Goal: Task Accomplishment & Management: Manage account settings

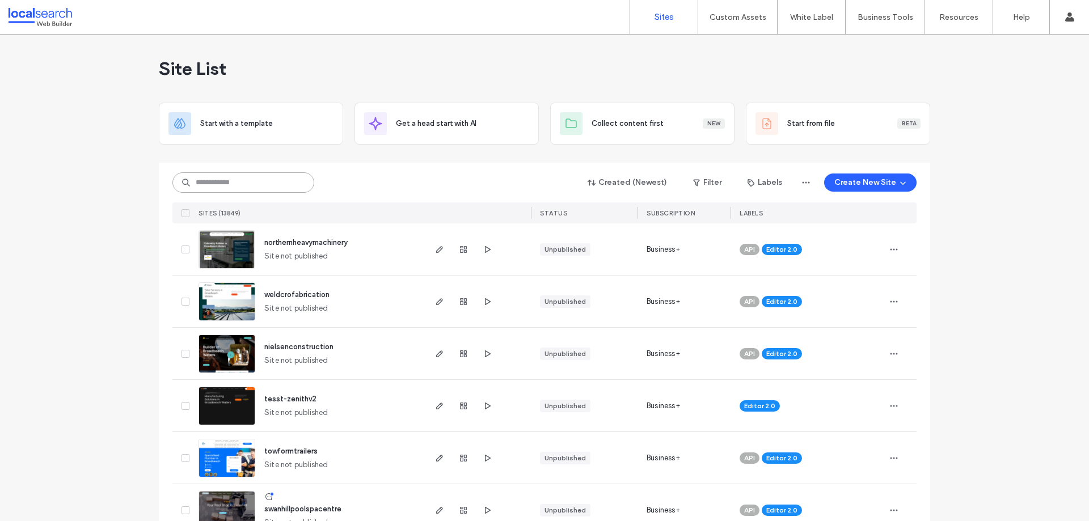
click at [244, 176] on input at bounding box center [243, 182] width 142 height 20
paste input "********"
type input "********"
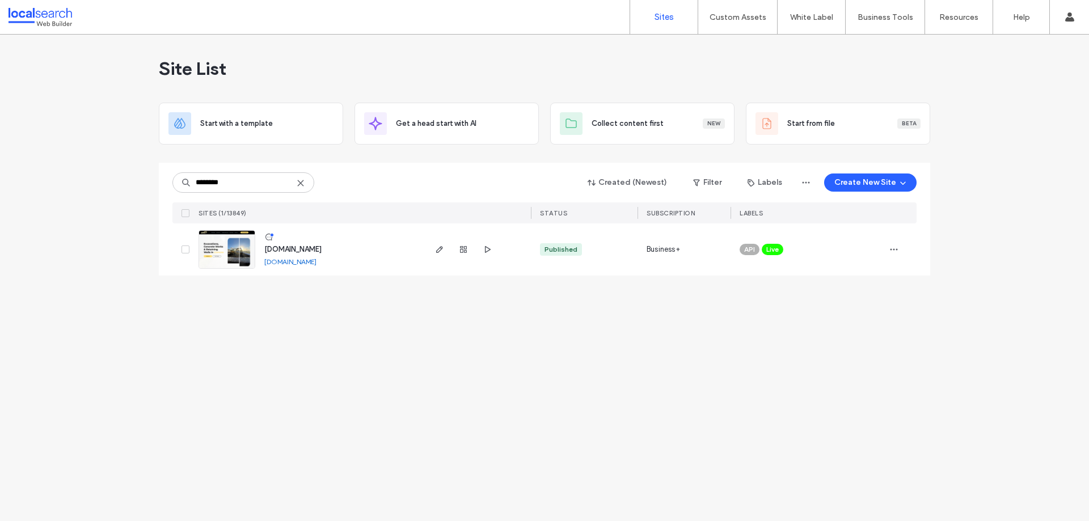
click at [225, 253] on link at bounding box center [227, 249] width 57 height 39
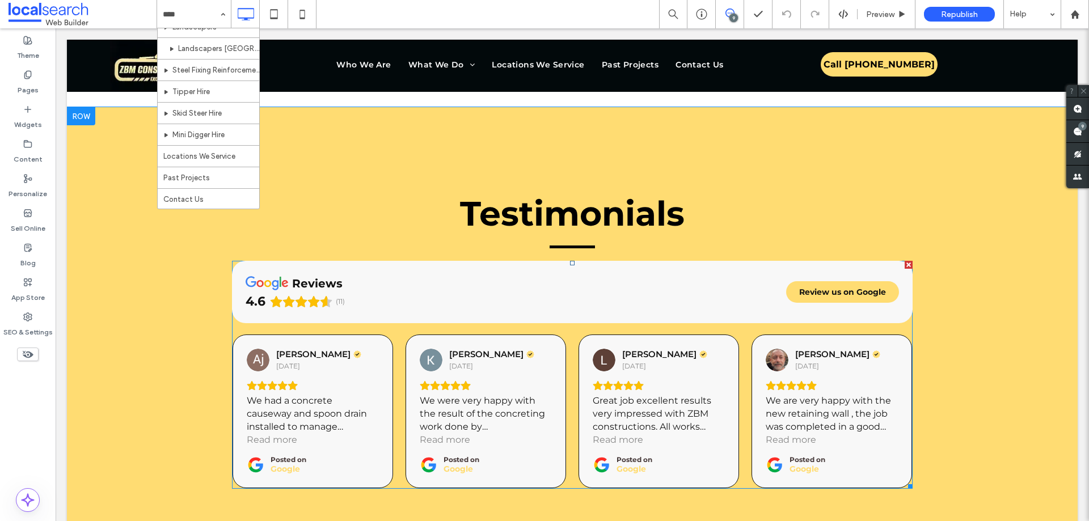
click at [670, 261] on span at bounding box center [572, 375] width 681 height 228
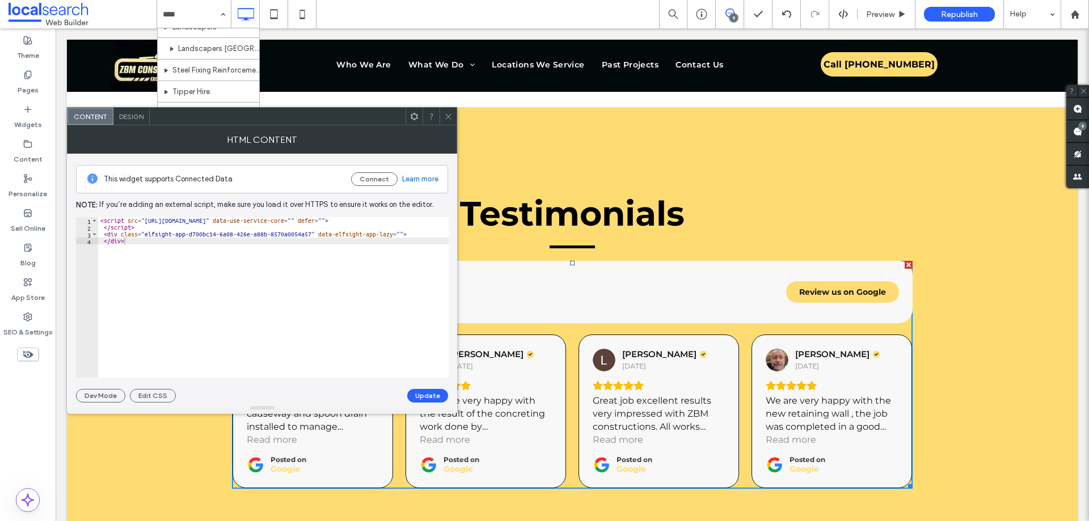
click at [447, 118] on icon at bounding box center [448, 116] width 9 height 9
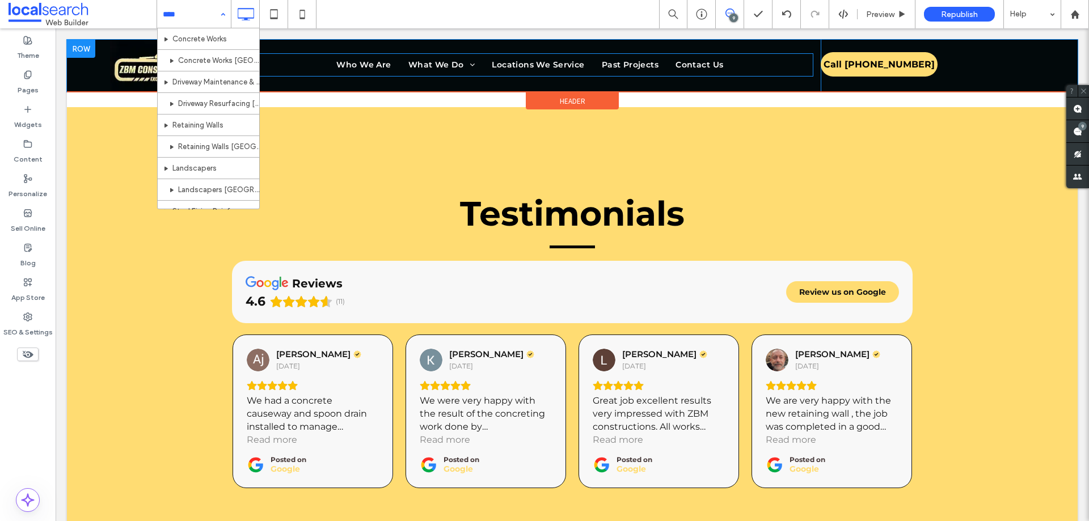
scroll to position [170, 0]
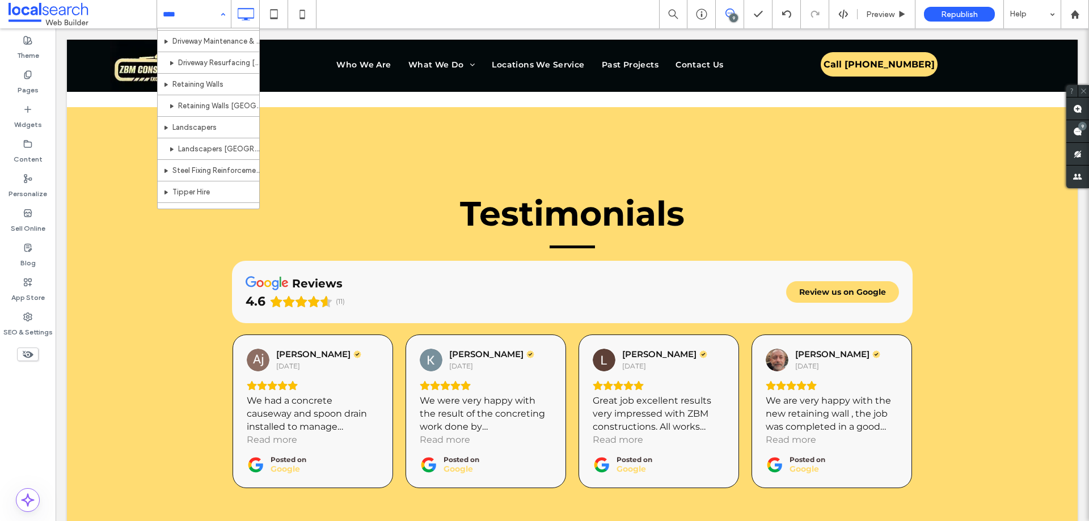
click at [727, 15] on icon at bounding box center [730, 13] width 9 height 9
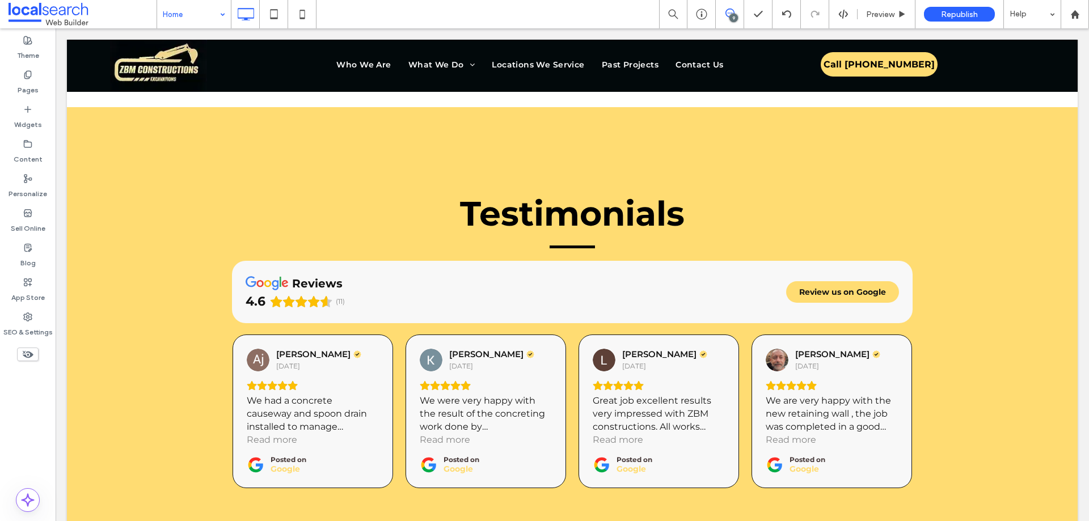
click at [737, 11] on span at bounding box center [730, 13] width 28 height 9
click at [1075, 127] on use at bounding box center [1078, 131] width 9 height 9
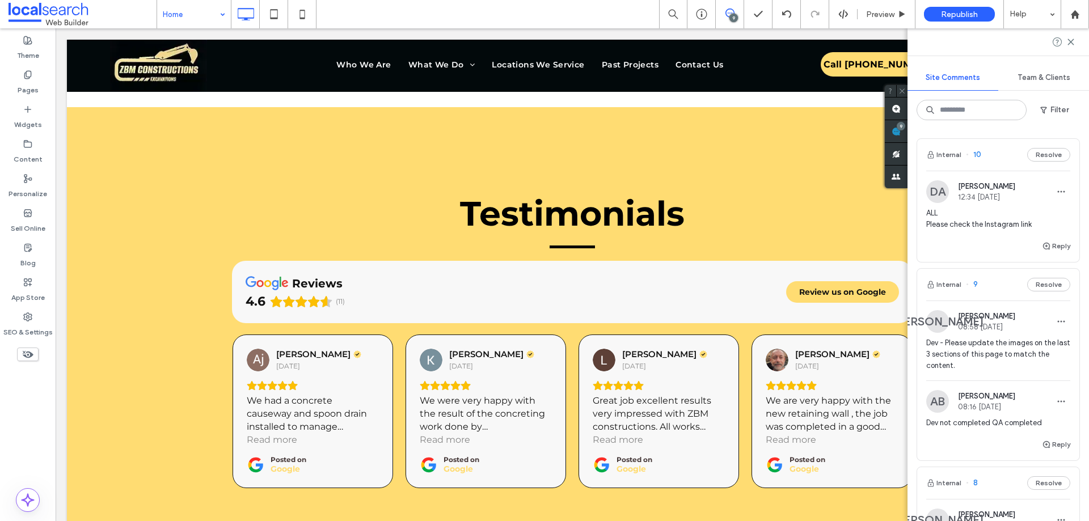
click at [966, 226] on span "ALL Please check the Instagram link" at bounding box center [999, 219] width 144 height 23
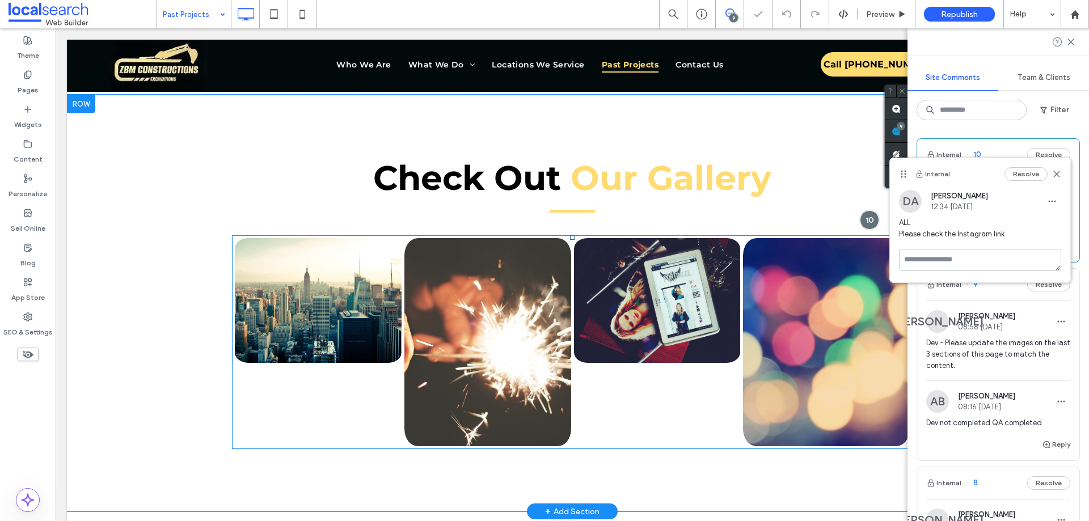
click at [535, 280] on link at bounding box center [487, 342] width 176 height 221
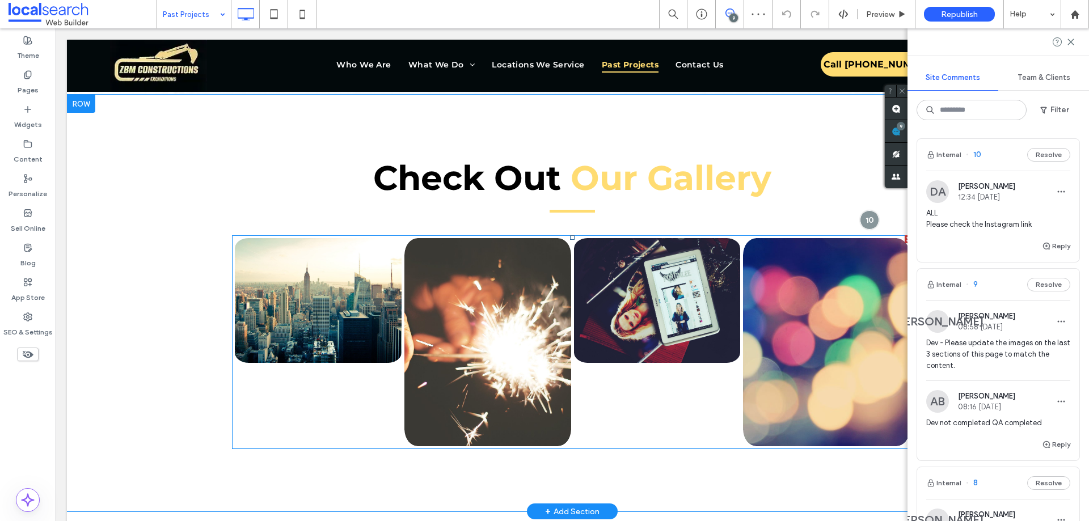
click at [539, 298] on link at bounding box center [487, 342] width 176 height 221
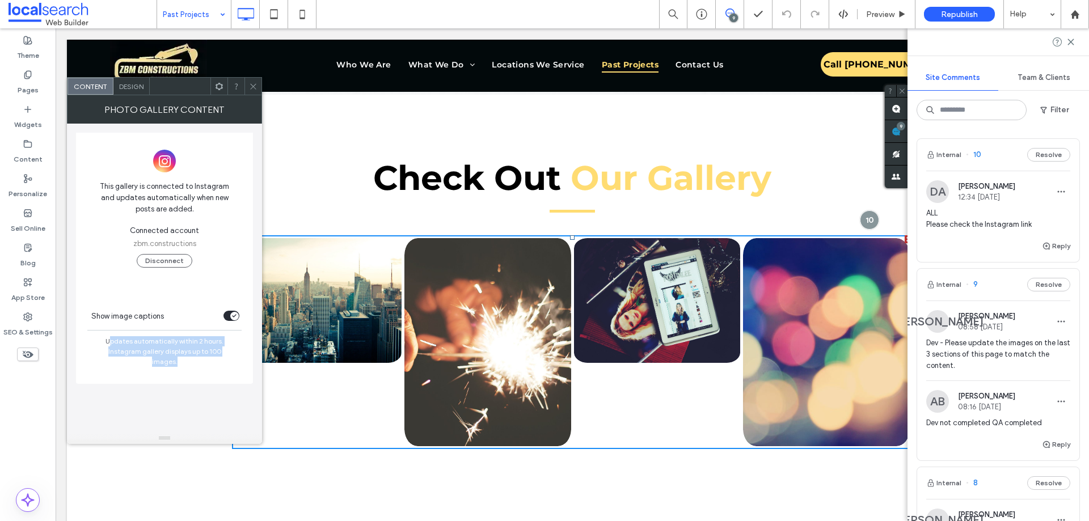
drag, startPoint x: 113, startPoint y: 341, endPoint x: 231, endPoint y: 354, distance: 118.2
click at [231, 354] on span "Updates automatically within 2 hours. Instagram gallery displays up to 100 imag…" at bounding box center [164, 360] width 177 height 48
drag, startPoint x: 209, startPoint y: 358, endPoint x: 135, endPoint y: 359, distance: 74.3
click at [135, 359] on span "Updates automatically within 2 hours. Instagram gallery displays up to 100 imag…" at bounding box center [164, 360] width 177 height 48
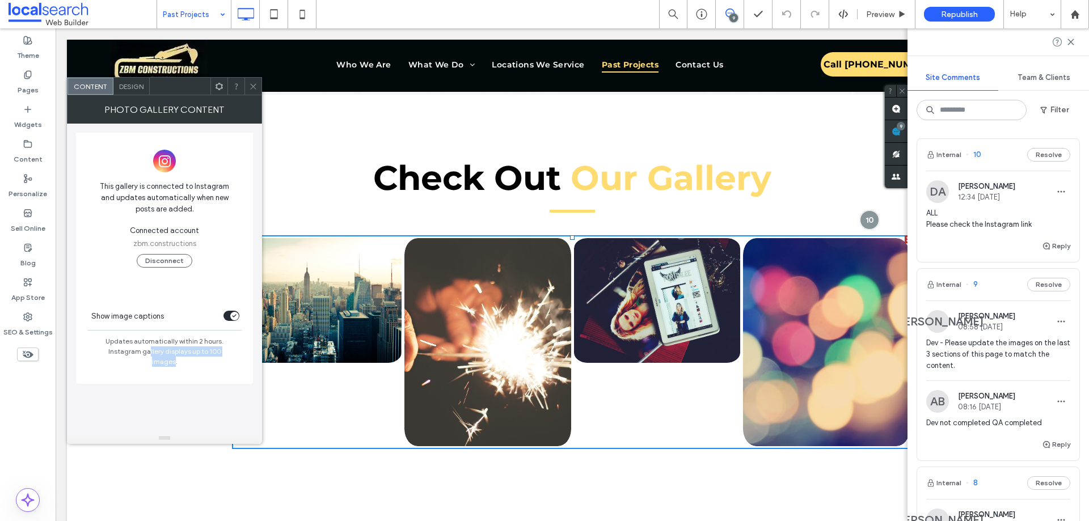
click at [157, 351] on span "Updates automatically within 2 hours. Instagram gallery displays up to 100 imag…" at bounding box center [164, 360] width 177 height 48
click at [1046, 242] on button "Reply" at bounding box center [1056, 246] width 28 height 14
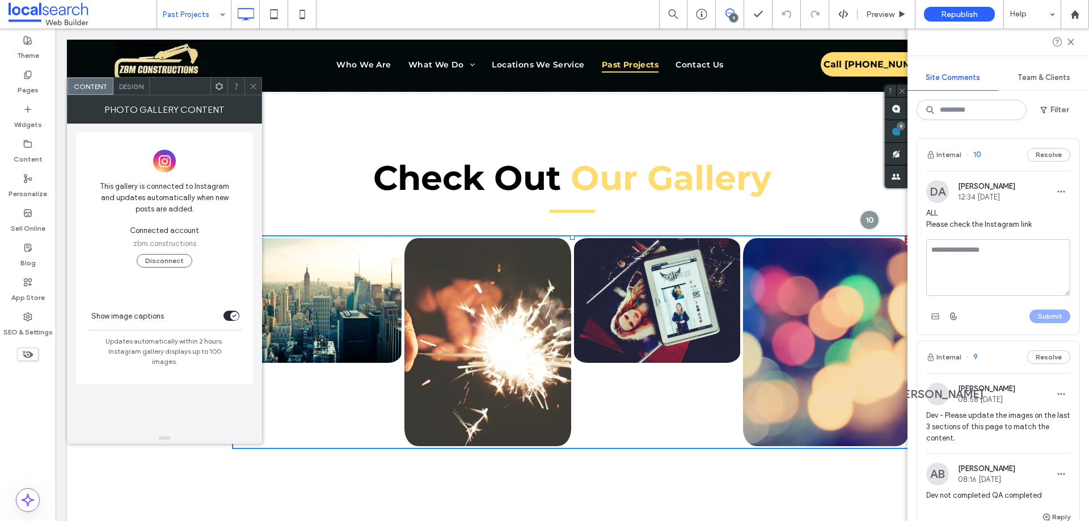
click at [995, 255] on textarea at bounding box center [999, 267] width 144 height 57
type textarea "********"
click at [252, 85] on use at bounding box center [253, 86] width 6 height 6
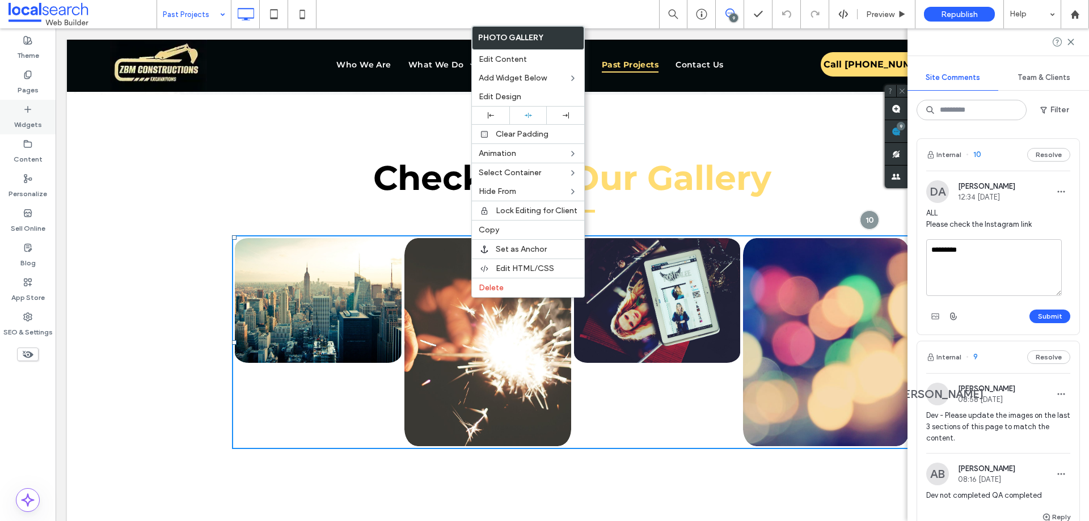
drag, startPoint x: 19, startPoint y: 111, endPoint x: 215, endPoint y: 117, distance: 196.4
click at [19, 111] on div "Widgets" at bounding box center [28, 117] width 56 height 35
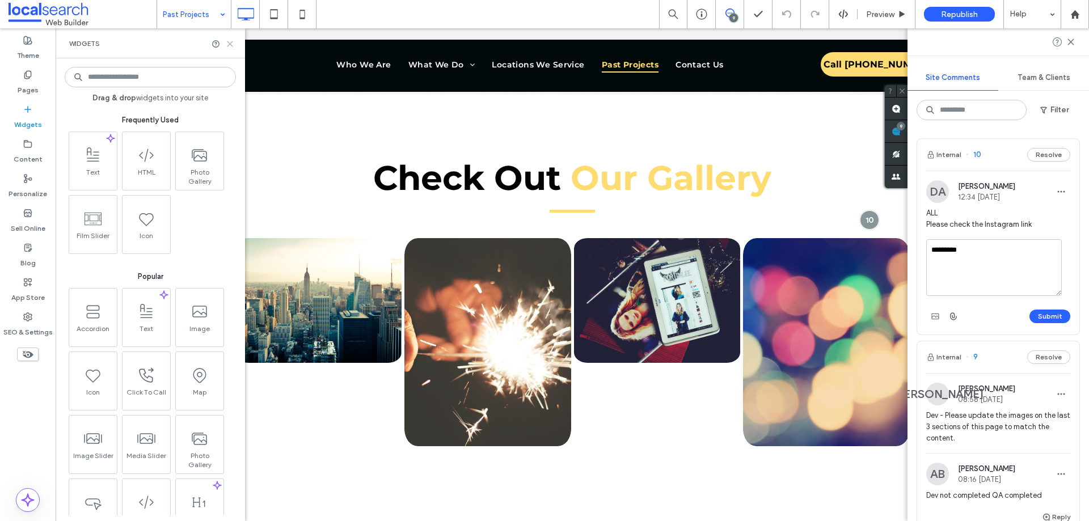
click at [228, 43] on icon at bounding box center [230, 44] width 9 height 9
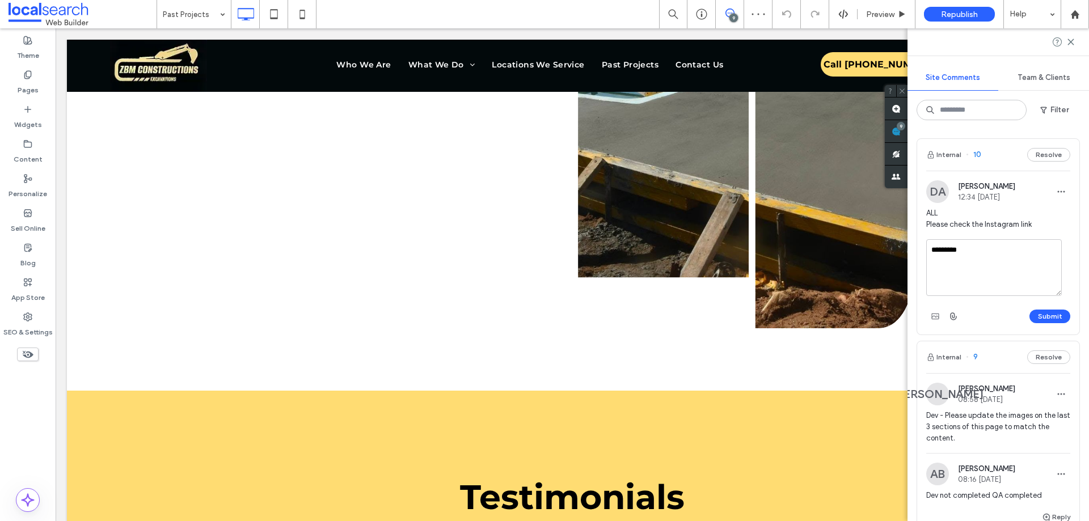
scroll to position [2837, 0]
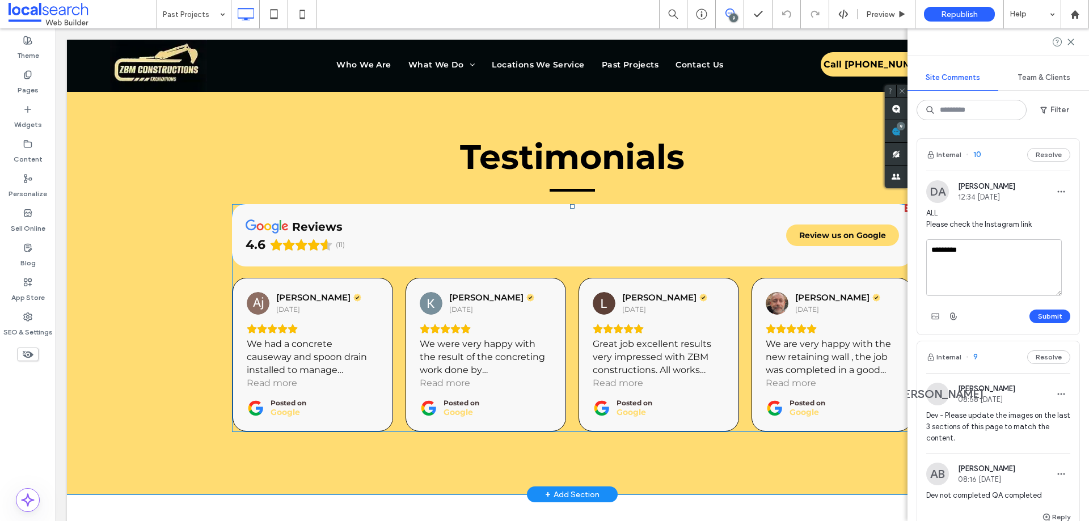
click at [539, 250] on span at bounding box center [572, 318] width 681 height 228
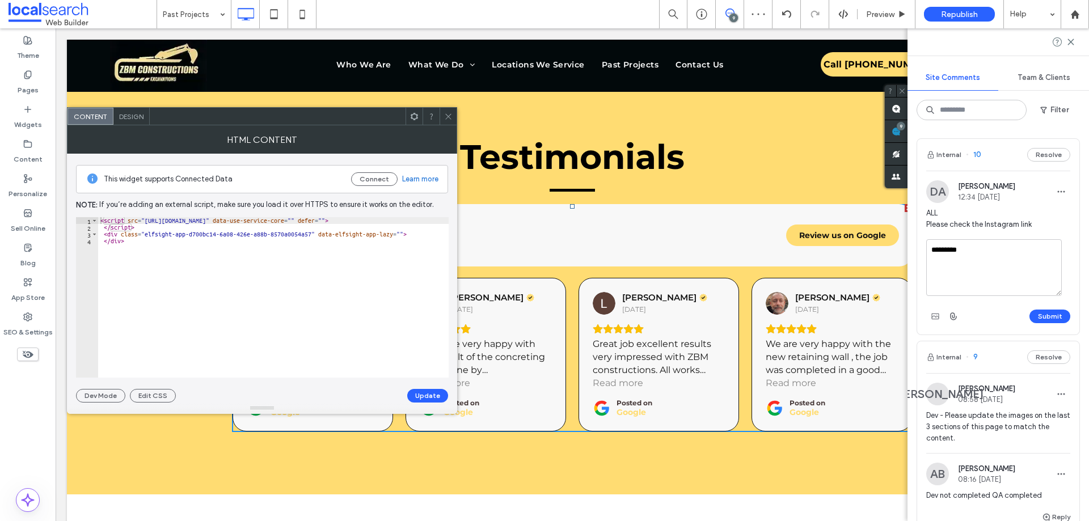
drag, startPoint x: 449, startPoint y: 116, endPoint x: 397, endPoint y: 99, distance: 54.7
click at [449, 116] on icon at bounding box center [448, 116] width 9 height 9
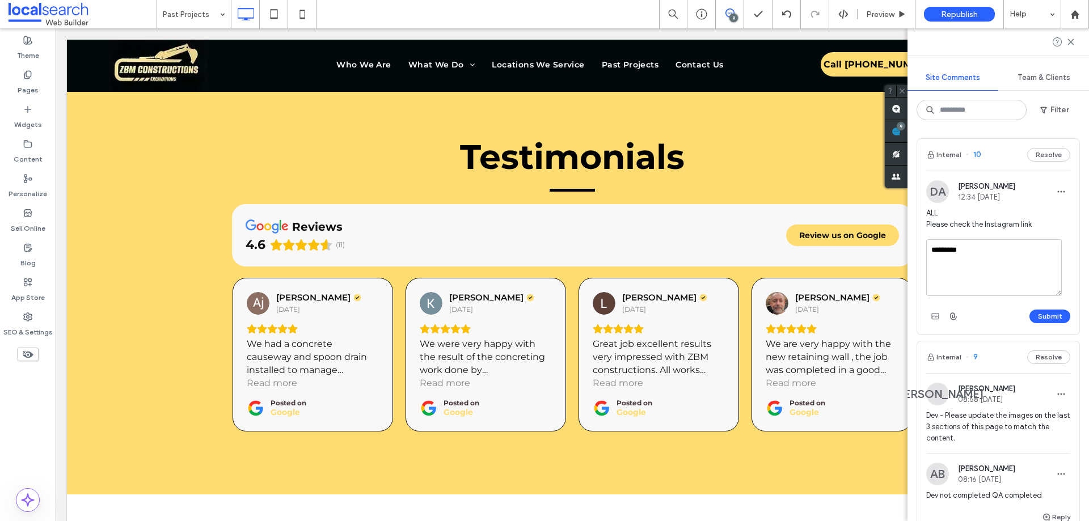
click at [968, 209] on span "ALL Please check the Instagram link" at bounding box center [999, 219] width 144 height 23
click at [953, 226] on span "ALL Please check the Instagram link" at bounding box center [999, 219] width 144 height 23
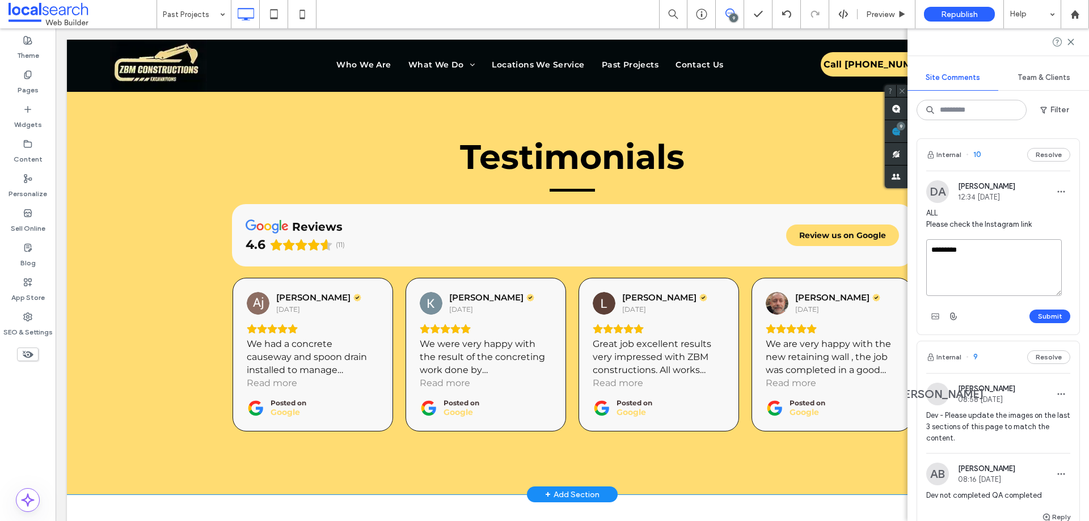
drag, startPoint x: 1030, startPoint y: 281, endPoint x: 887, endPoint y: 241, distance: 148.0
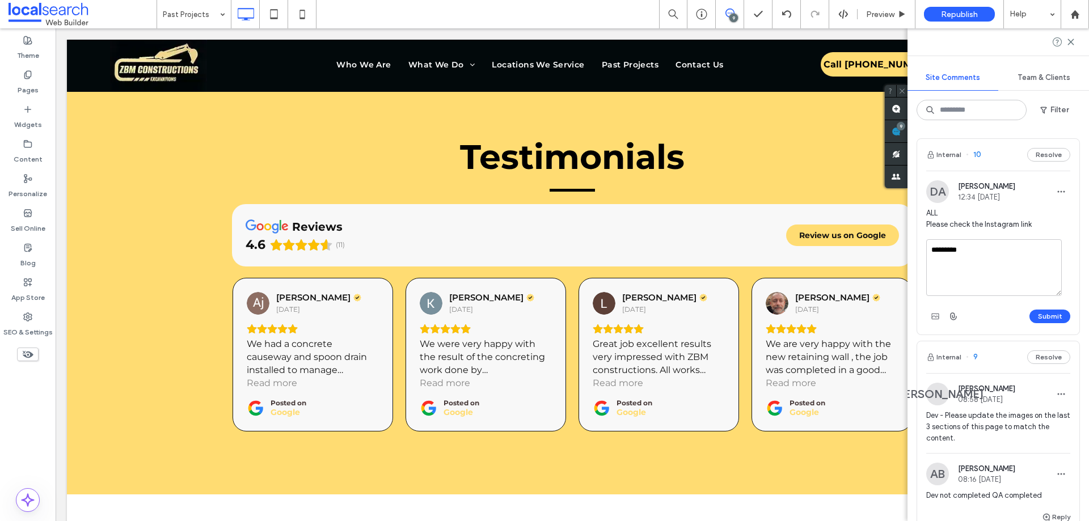
click at [983, 186] on span "Dawn Akenhead" at bounding box center [986, 186] width 57 height 9
click at [943, 152] on button "Internal" at bounding box center [944, 155] width 35 height 14
click at [734, 10] on icon at bounding box center [730, 13] width 9 height 9
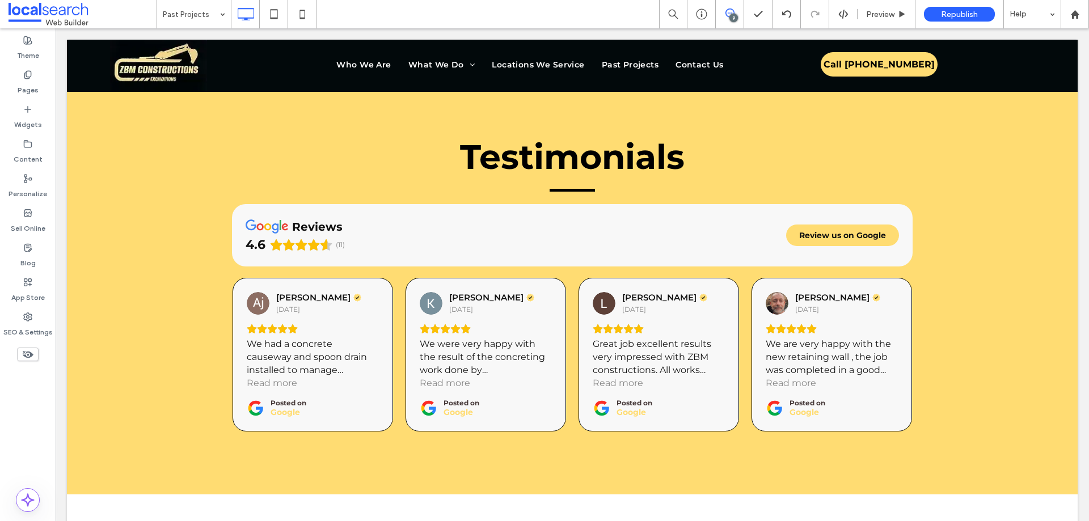
click at [731, 11] on icon at bounding box center [730, 13] width 9 height 9
click at [1081, 133] on use at bounding box center [1078, 131] width 9 height 9
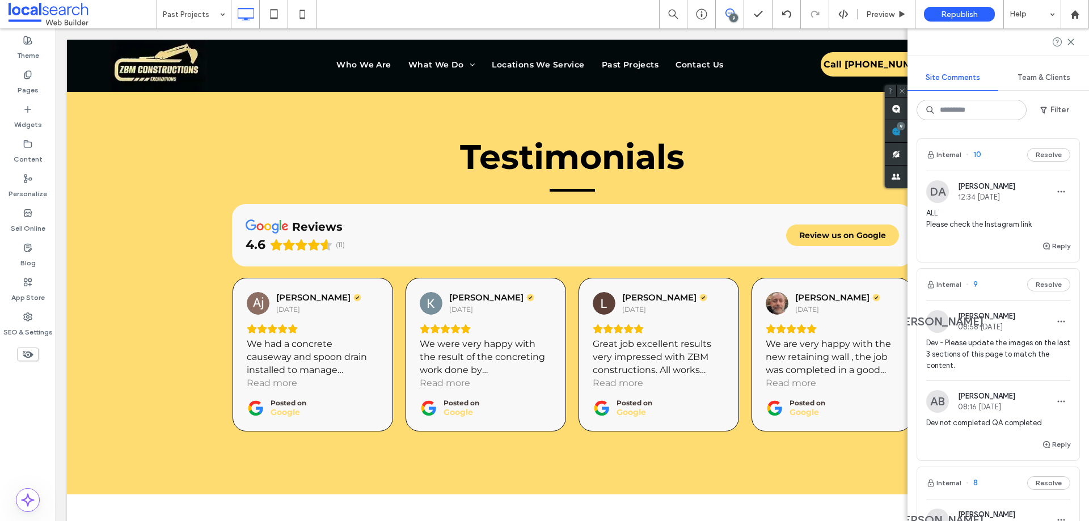
click at [949, 209] on span "ALL Please check the Instagram link" at bounding box center [999, 219] width 144 height 23
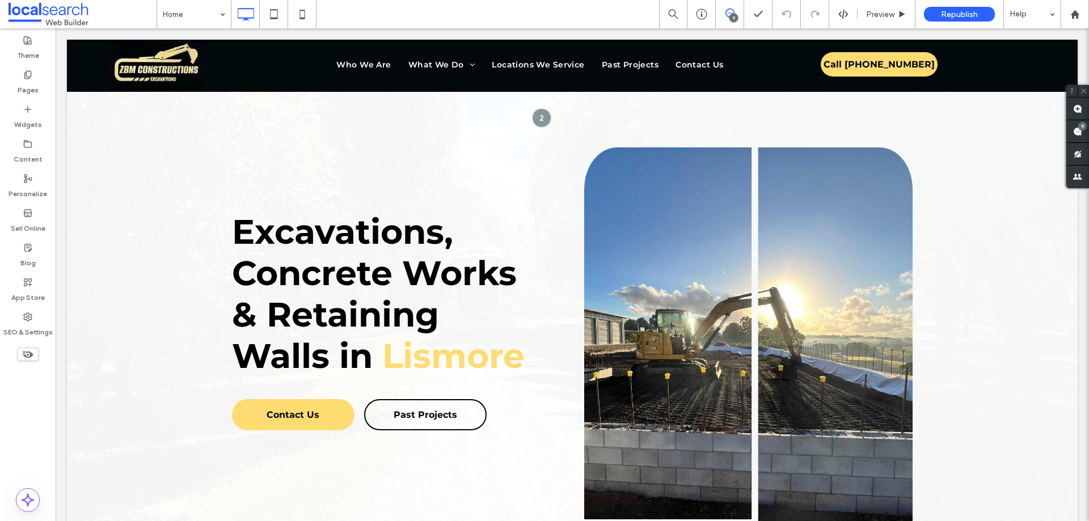
click at [732, 12] on icon at bounding box center [730, 13] width 9 height 9
click at [1085, 131] on span at bounding box center [1078, 131] width 23 height 22
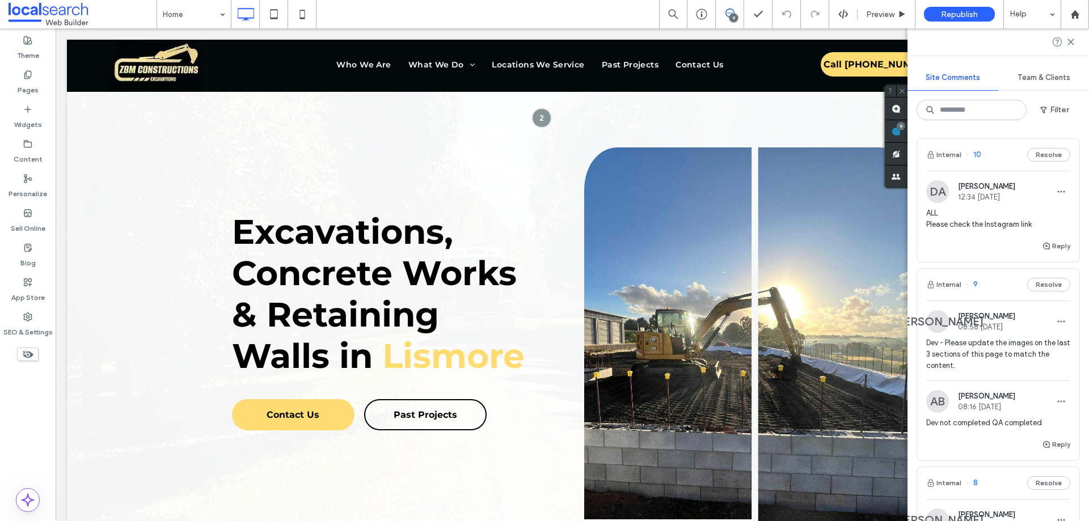
click at [937, 220] on span "ALL Please check the Instagram link" at bounding box center [999, 219] width 144 height 23
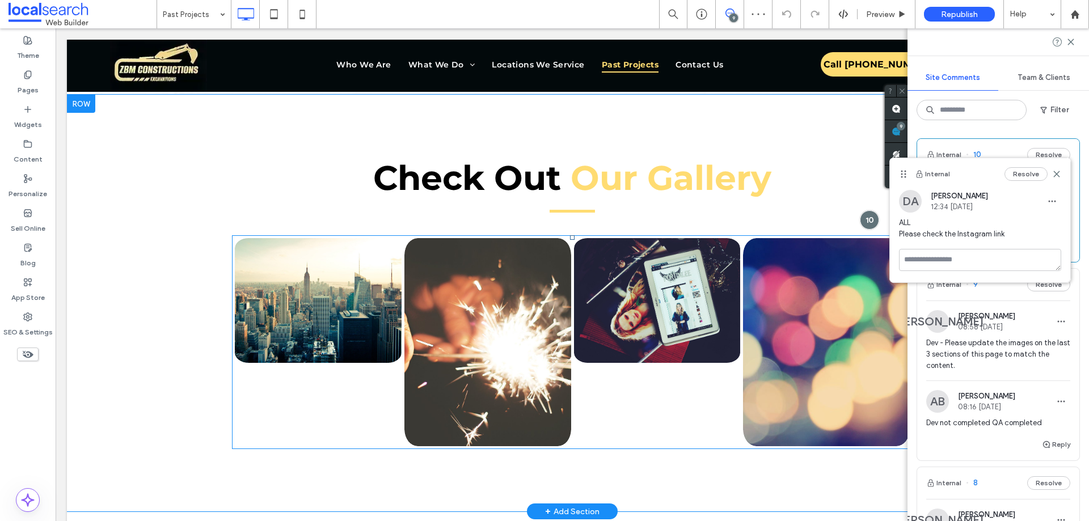
click at [490, 280] on link at bounding box center [487, 342] width 176 height 221
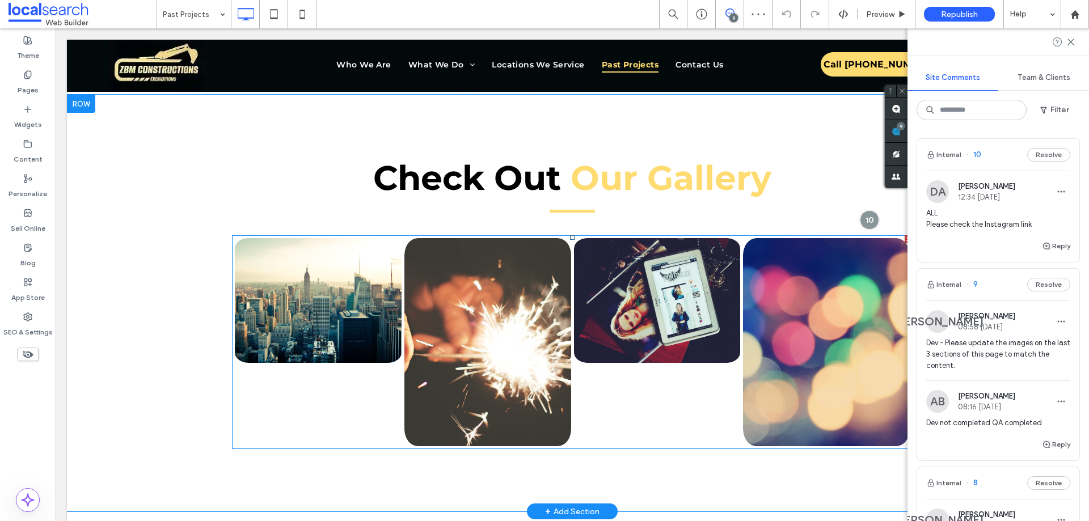
click at [555, 307] on link at bounding box center [487, 342] width 176 height 221
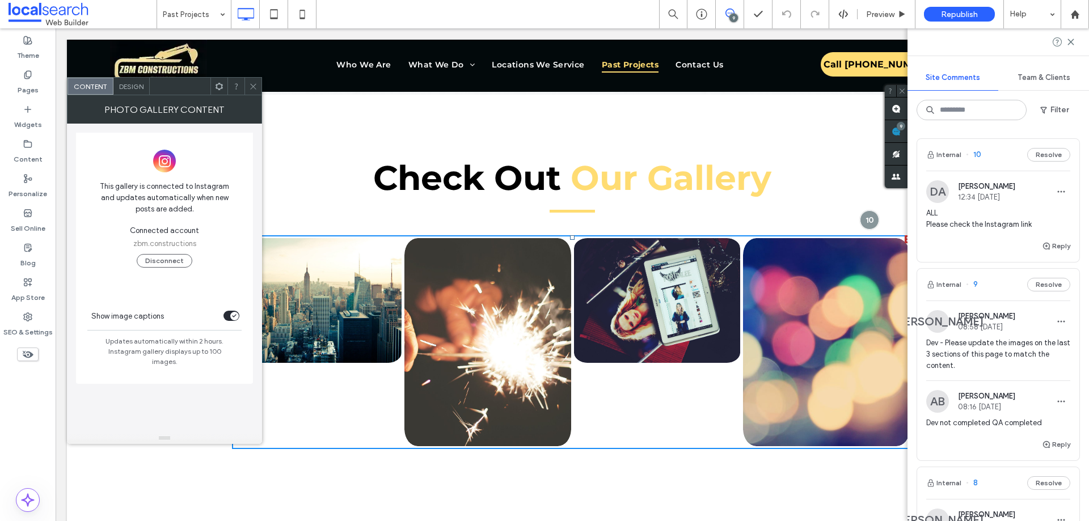
click at [252, 83] on icon at bounding box center [253, 86] width 9 height 9
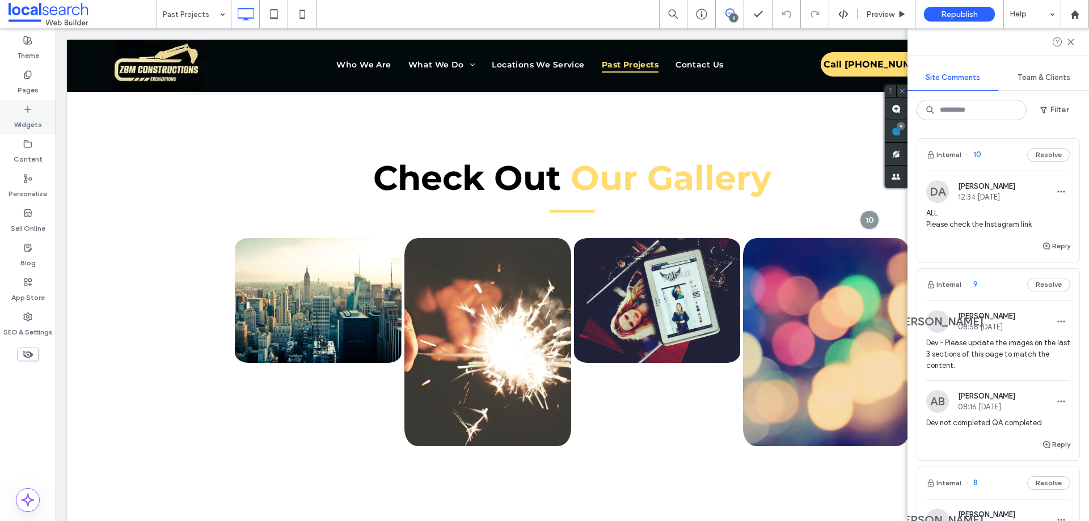
drag, startPoint x: 17, startPoint y: 115, endPoint x: 68, endPoint y: 48, distance: 84.2
click at [17, 115] on label "Widgets" at bounding box center [28, 122] width 28 height 16
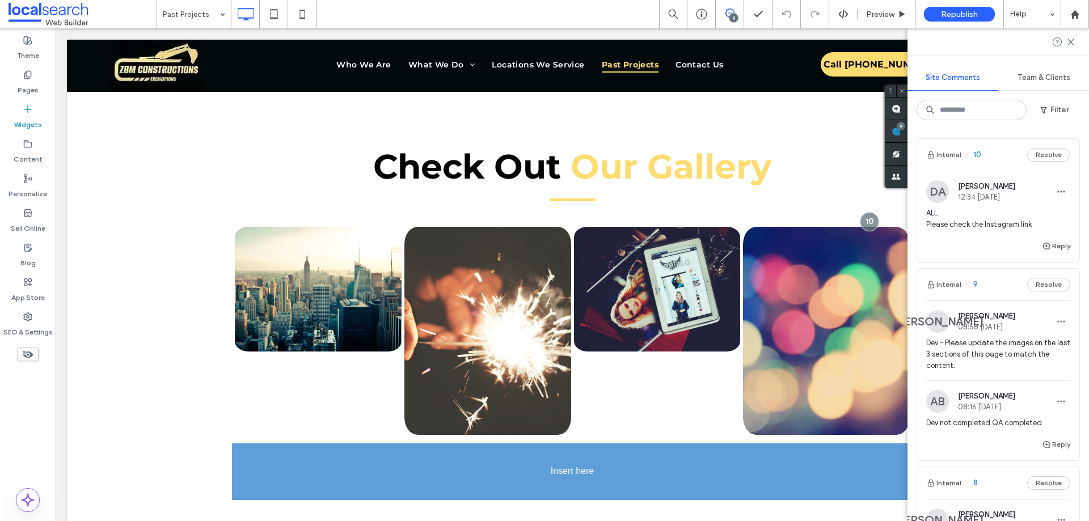
scroll to position [487, 0]
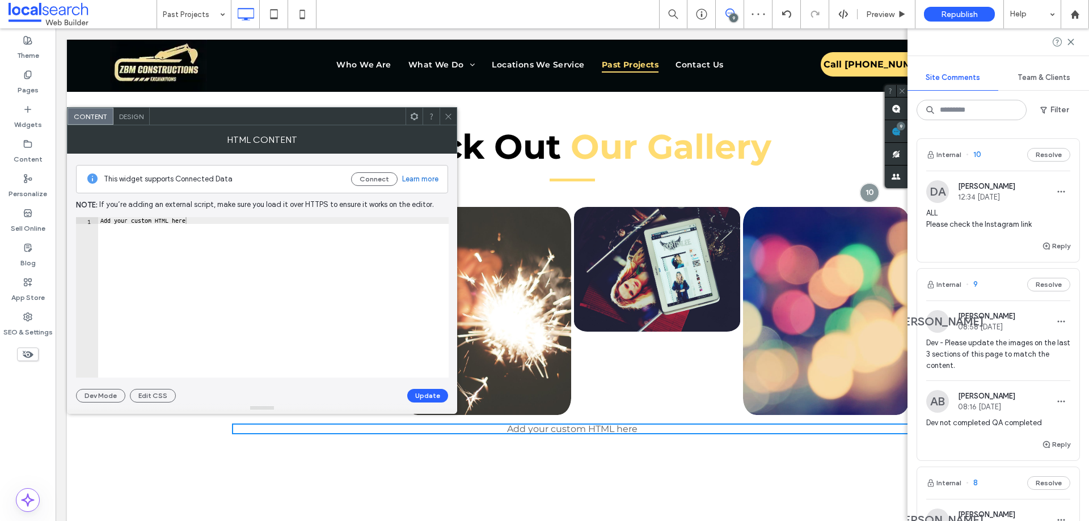
drag, startPoint x: 448, startPoint y: 114, endPoint x: 432, endPoint y: 279, distance: 165.9
click at [448, 114] on icon at bounding box center [448, 116] width 9 height 9
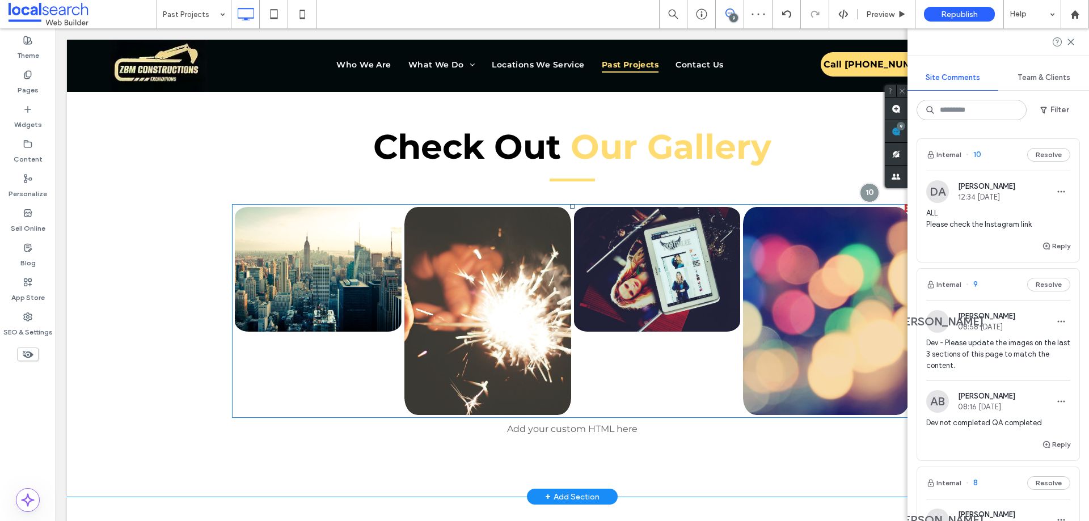
click at [487, 308] on link at bounding box center [487, 311] width 176 height 221
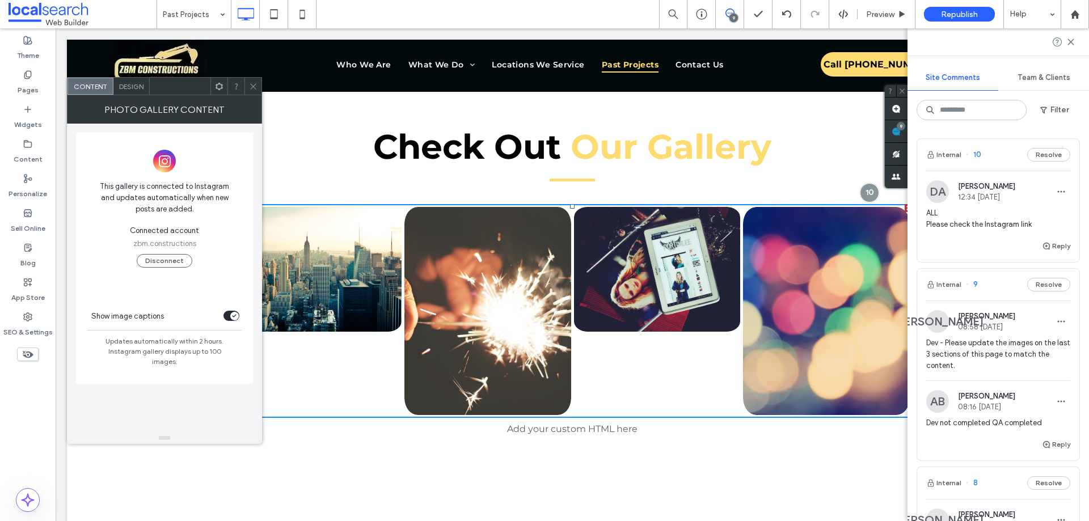
click at [249, 84] on div at bounding box center [253, 86] width 17 height 17
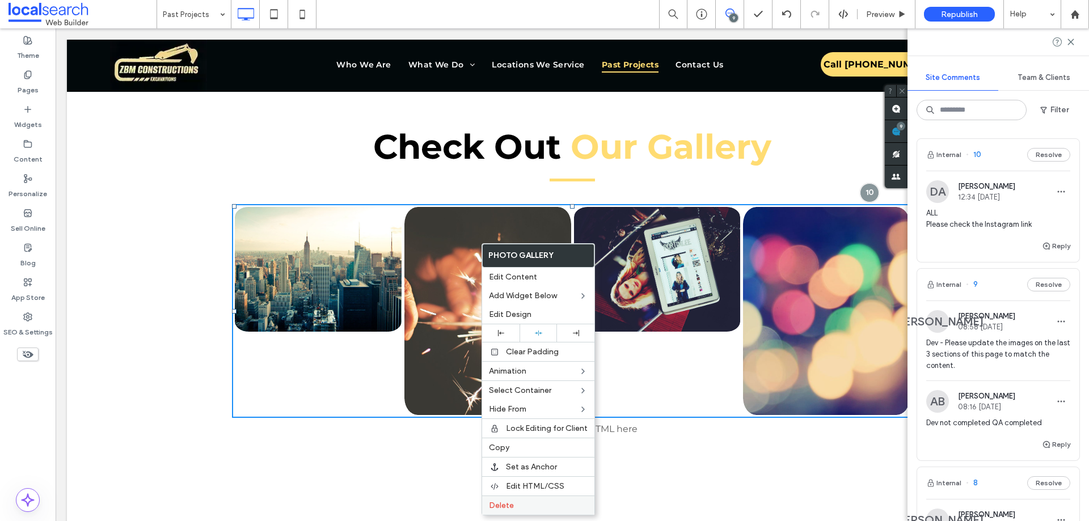
click at [514, 506] on label "Delete" at bounding box center [538, 506] width 99 height 10
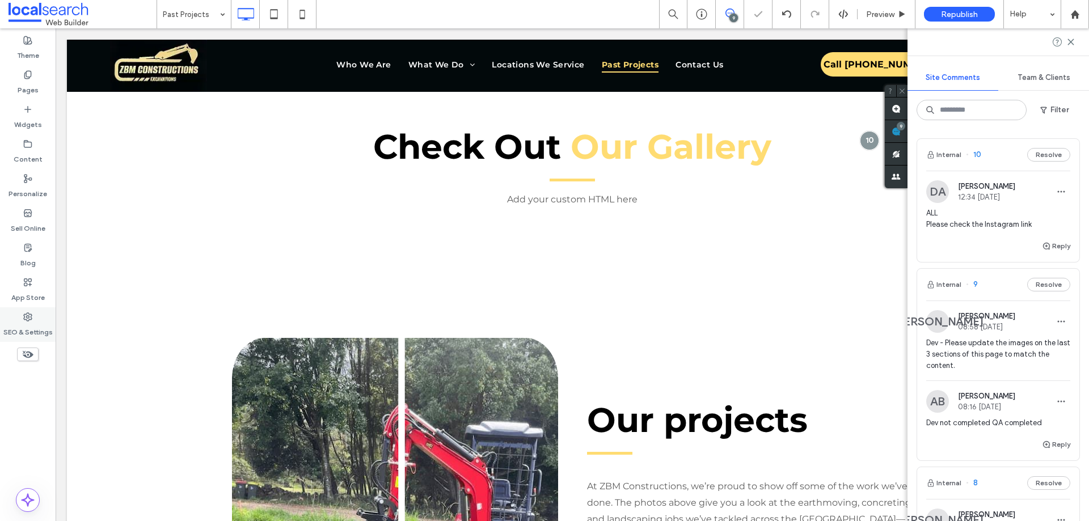
click at [32, 332] on label "SEO & Settings" at bounding box center [27, 330] width 49 height 16
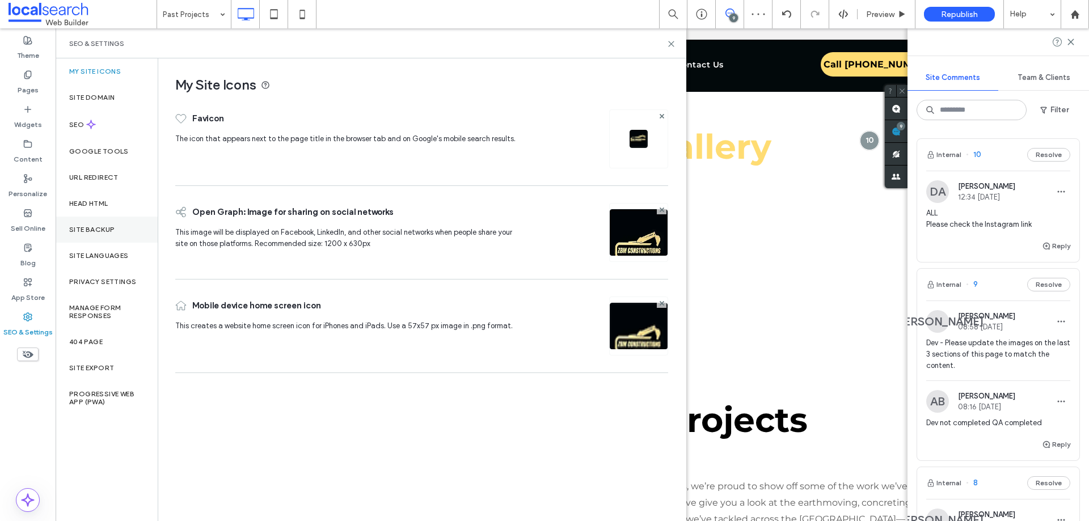
click at [109, 234] on div "Site Backup" at bounding box center [107, 230] width 102 height 26
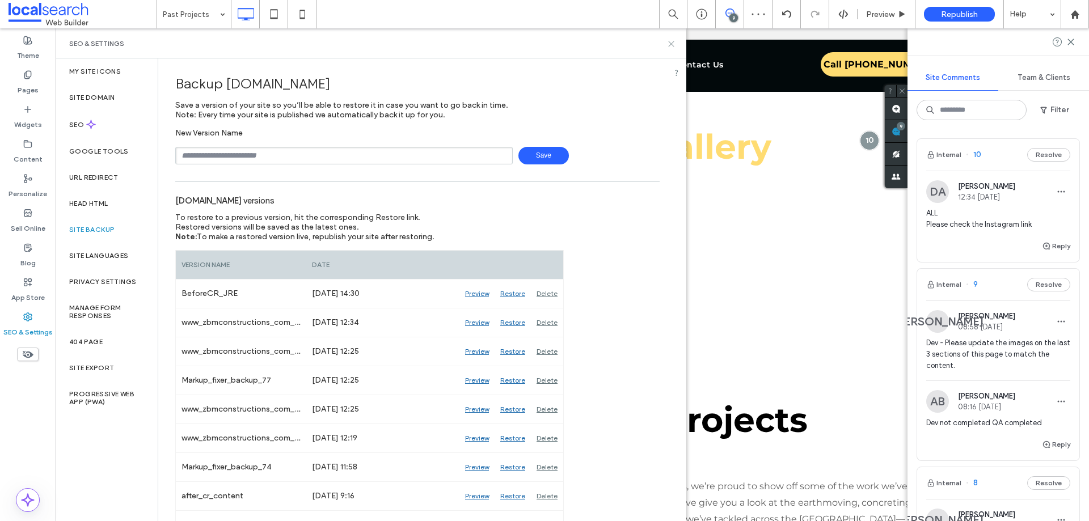
click at [671, 44] on use at bounding box center [671, 43] width 5 height 5
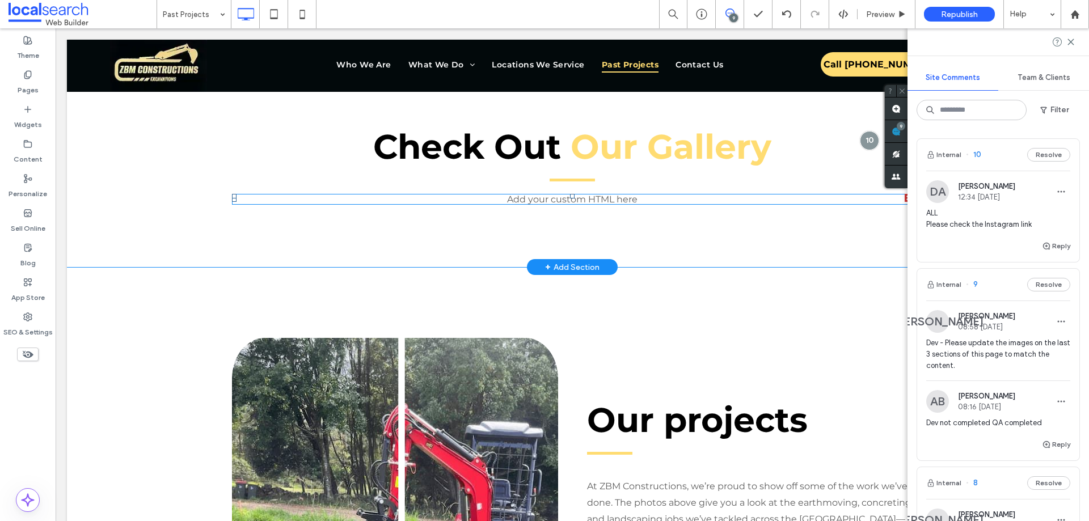
click at [540, 197] on span at bounding box center [572, 199] width 681 height 11
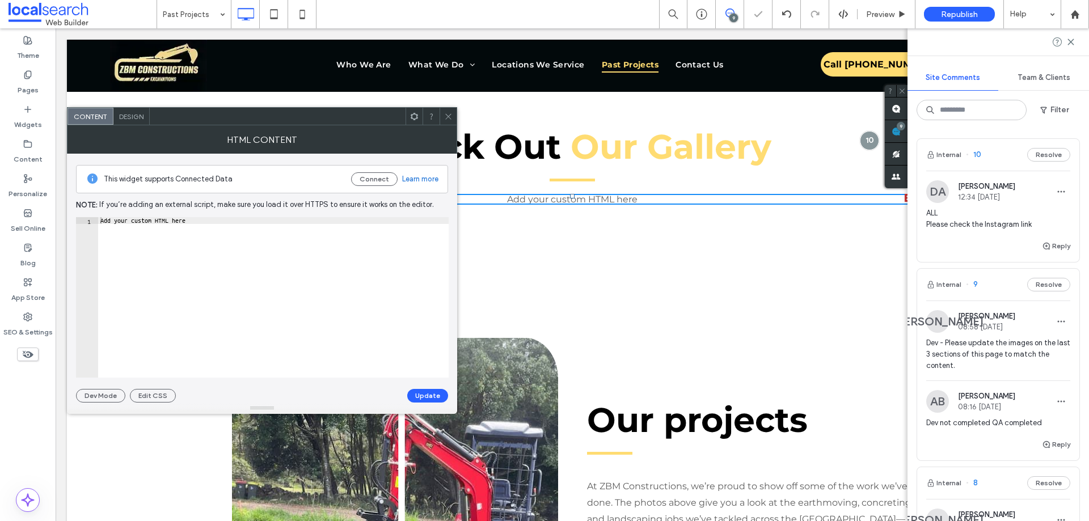
click at [247, 250] on div "Add your custom HTML here" at bounding box center [273, 304] width 351 height 174
drag, startPoint x: 255, startPoint y: 233, endPoint x: 7, endPoint y: 183, distance: 253.1
click at [7, 183] on body ".wqwq-1{fill:#231f20;} .cls-1q, .cls-2q { fill-rule: evenodd; } .cls-2q { fill:…" at bounding box center [544, 260] width 1089 height 521
click at [205, 232] on div "Add your custom HTML here" at bounding box center [273, 297] width 351 height 161
drag, startPoint x: 220, startPoint y: 225, endPoint x: 2, endPoint y: 193, distance: 220.3
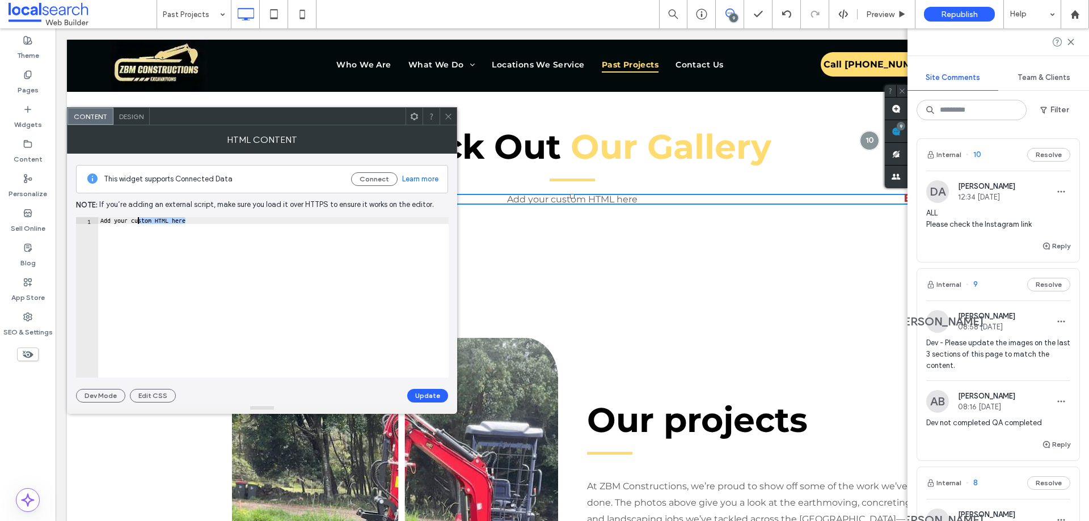
click at [55, 221] on body ".wqwq-1{fill:#231f20;} .cls-1q, .cls-2q { fill-rule: evenodd; } .cls-2q { fill:…" at bounding box center [544, 260] width 1089 height 521
click at [195, 239] on div "Add your custom HTML here" at bounding box center [273, 297] width 351 height 161
click at [192, 226] on div "Add your custom HTML here" at bounding box center [273, 297] width 351 height 161
paste textarea "**********"
click at [219, 221] on div "For QA, please replace with Elfight Script." at bounding box center [273, 304] width 351 height 174
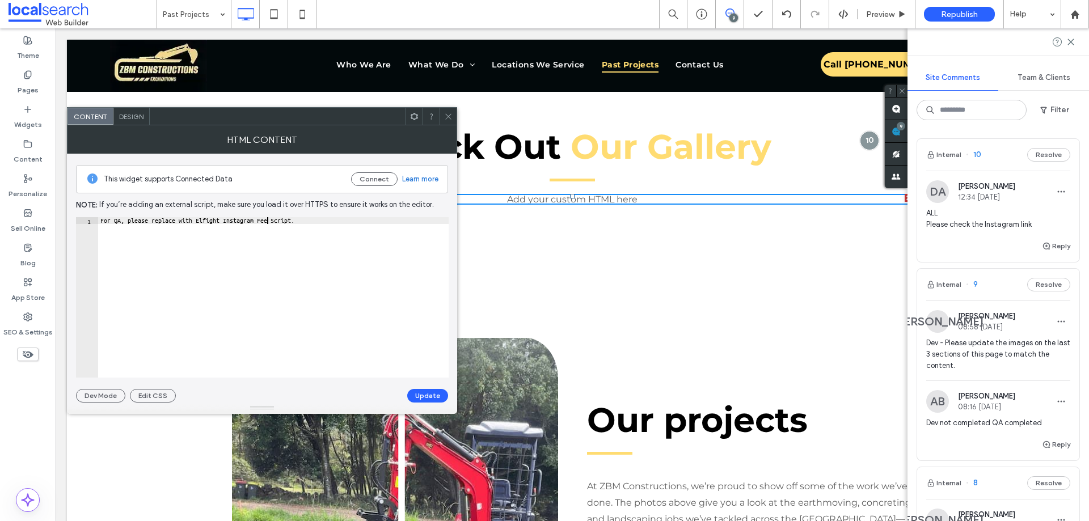
scroll to position [0, 14]
click at [161, 261] on div "For QA, please replace with Elfight Instagram Feed Script." at bounding box center [273, 304] width 351 height 174
type textarea "**********"
click at [428, 392] on button "Update" at bounding box center [427, 396] width 41 height 14
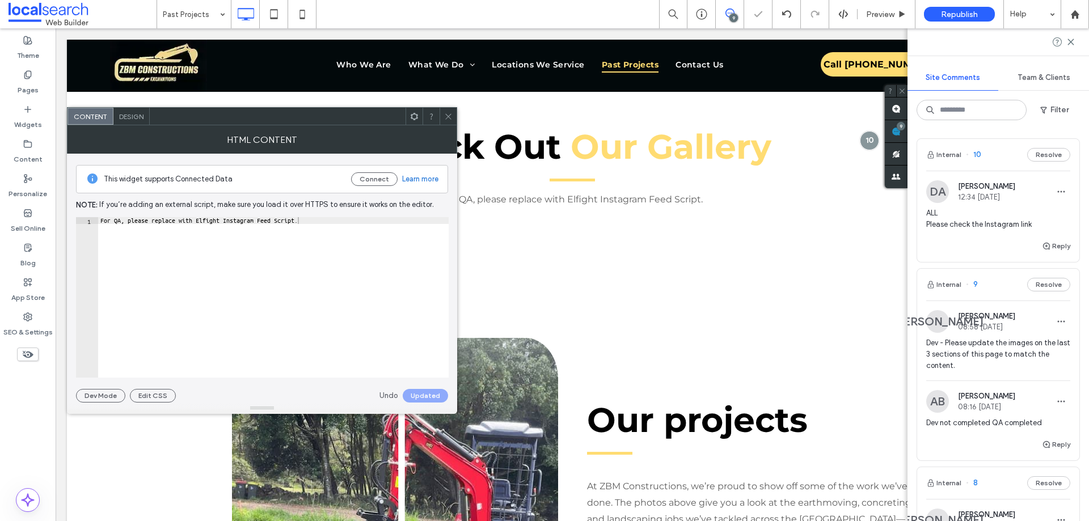
click at [325, 327] on div "For QA, please replace with Elfight Instagram Feed Script." at bounding box center [273, 304] width 351 height 174
click at [446, 114] on use at bounding box center [448, 116] width 6 height 6
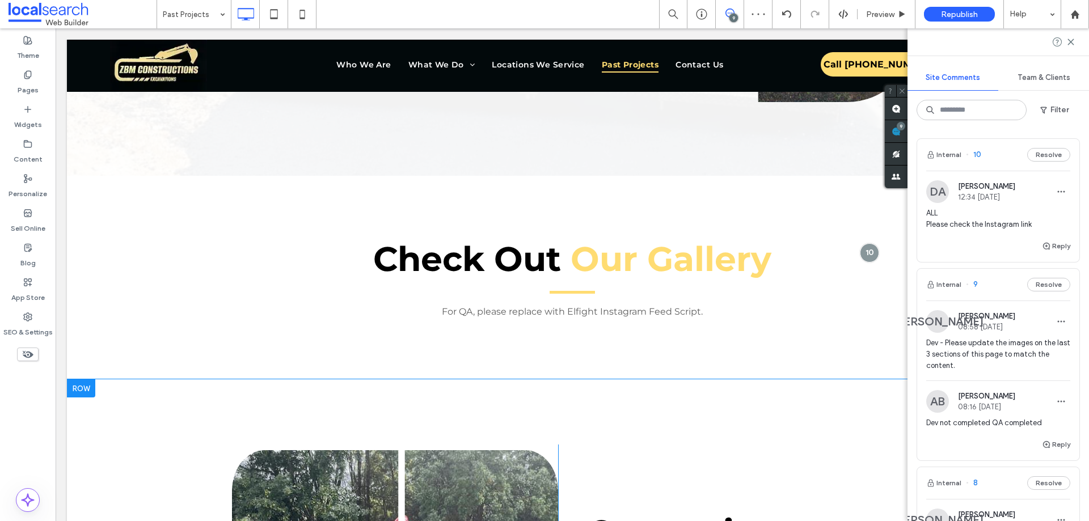
scroll to position [373, 0]
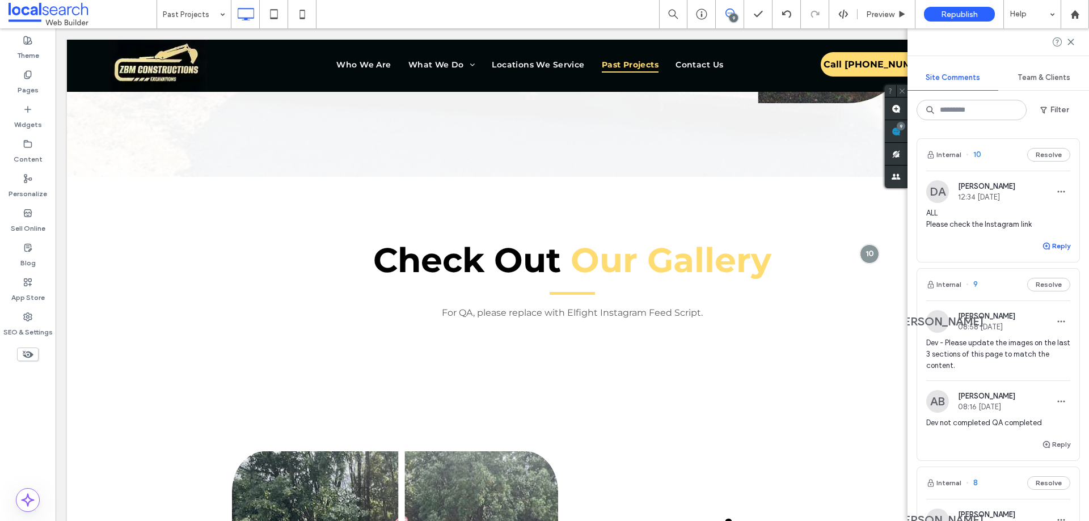
click at [1058, 246] on button "Reply" at bounding box center [1056, 246] width 28 height 14
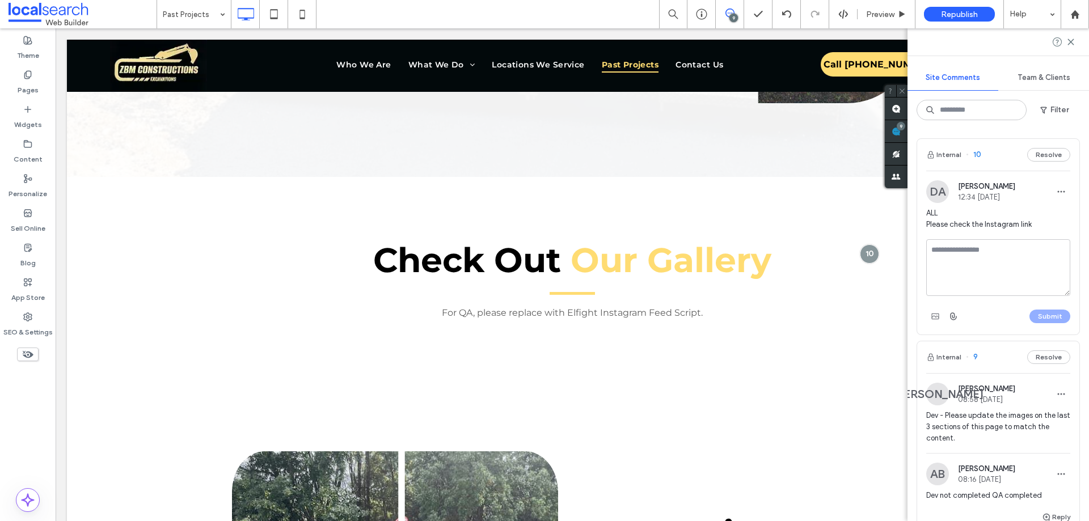
click at [1012, 256] on textarea at bounding box center [999, 267] width 144 height 57
type textarea "*"
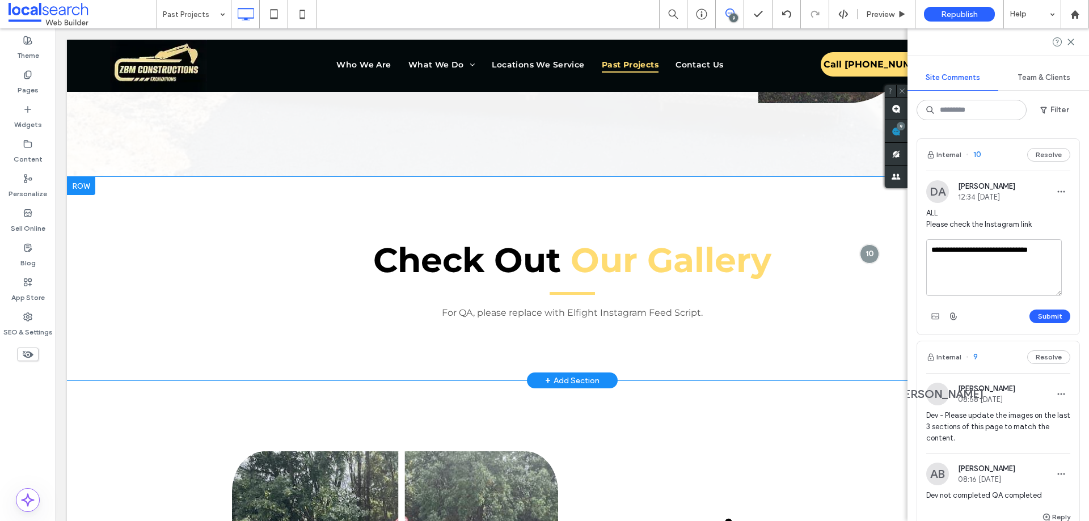
click at [609, 310] on div "For QA, please replace with Elfight Instagram Feed Script." at bounding box center [572, 313] width 681 height 11
type textarea "**********"
click at [609, 310] on div "For QA, please replace with Elfight Instagram Feed Script." at bounding box center [572, 313] width 681 height 11
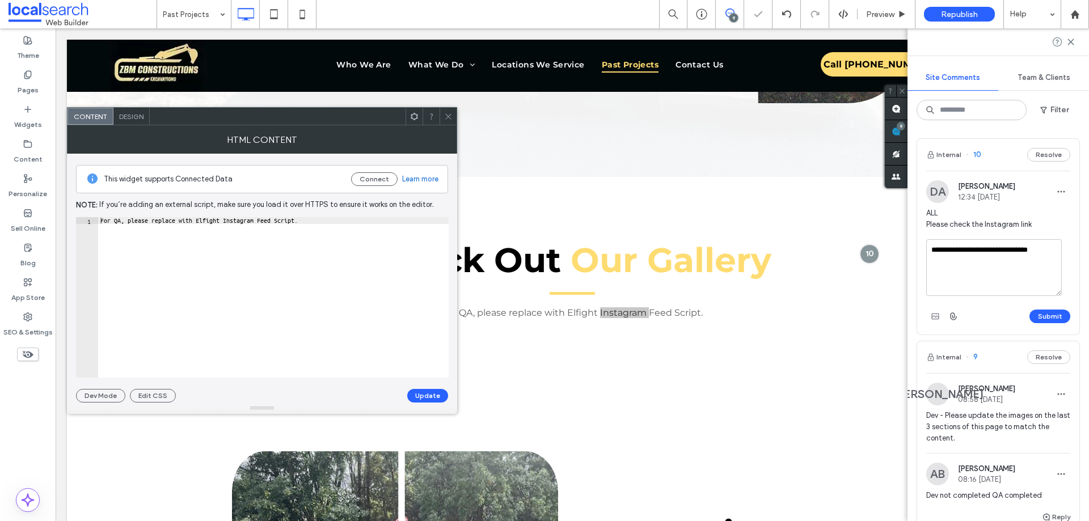
type textarea "**********"
click at [206, 217] on div "For QA, please replace with Elfight Instagram Feed Script." at bounding box center [273, 304] width 351 height 174
drag, startPoint x: 206, startPoint y: 217, endPoint x: 283, endPoint y: 220, distance: 77.2
click at [283, 220] on div "For QA, please replace with Elfight Instagram Feed Script." at bounding box center [273, 304] width 351 height 174
drag, startPoint x: 449, startPoint y: 116, endPoint x: 786, endPoint y: 192, distance: 345.6
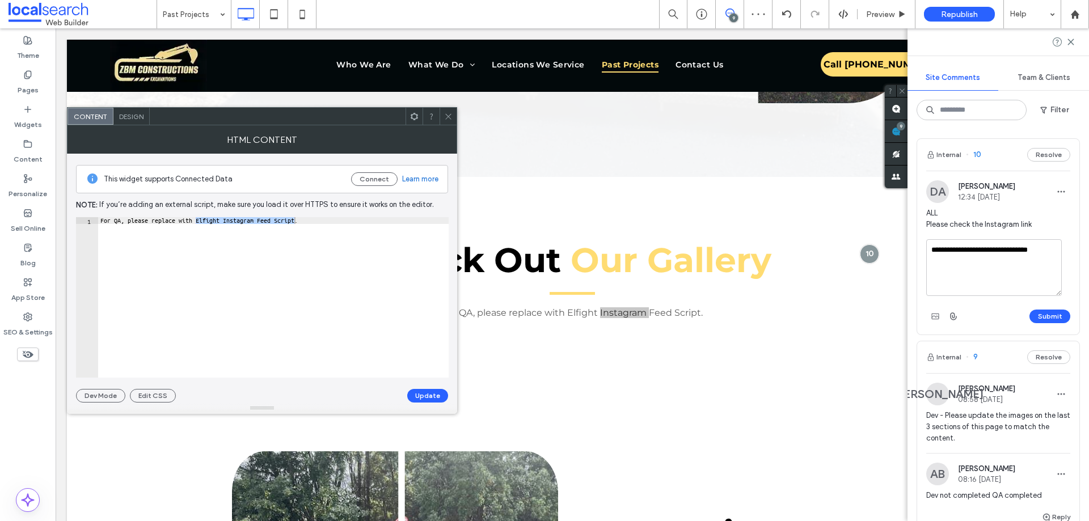
click at [449, 116] on icon at bounding box center [448, 116] width 9 height 9
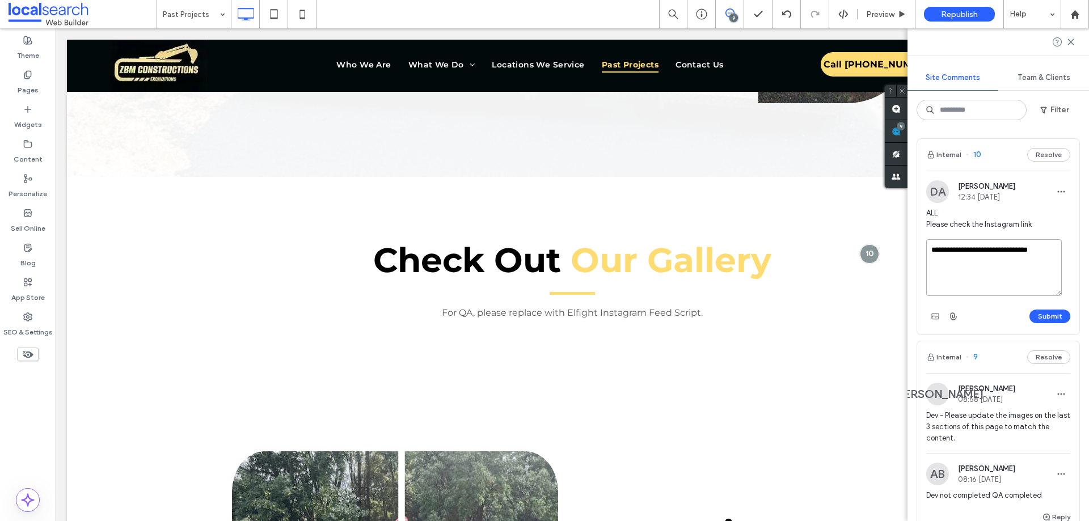
click at [1053, 250] on textarea "**********" at bounding box center [995, 267] width 136 height 57
drag, startPoint x: 1045, startPoint y: 248, endPoint x: 1059, endPoint y: 248, distance: 13.6
click at [1059, 248] on textarea "**********" at bounding box center [995, 267] width 136 height 57
paste textarea "**********"
drag, startPoint x: 997, startPoint y: 271, endPoint x: 966, endPoint y: 248, distance: 38.1
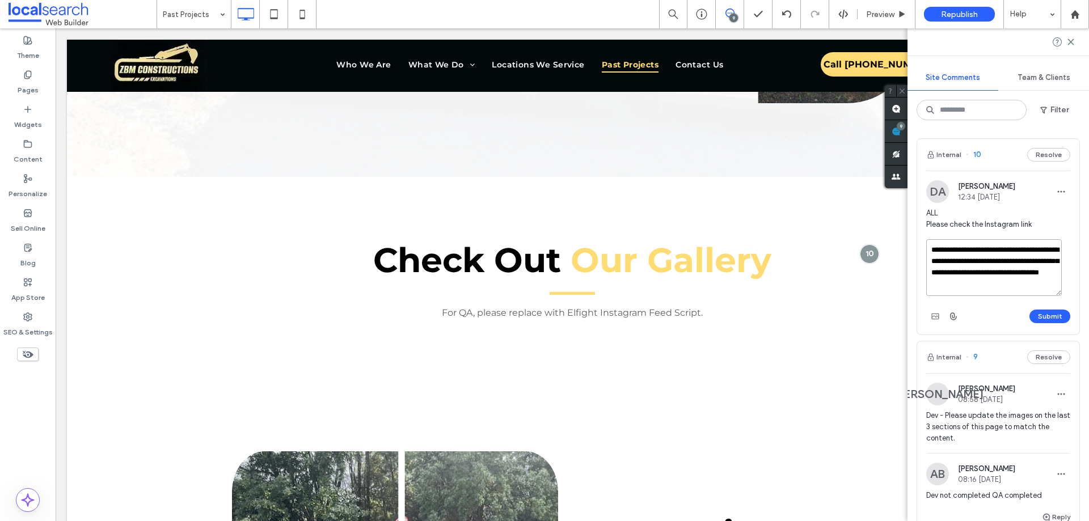
click at [966, 248] on textarea "**********" at bounding box center [995, 267] width 136 height 57
type textarea "**********"
click at [20, 320] on div "SEO & Settings" at bounding box center [28, 325] width 56 height 35
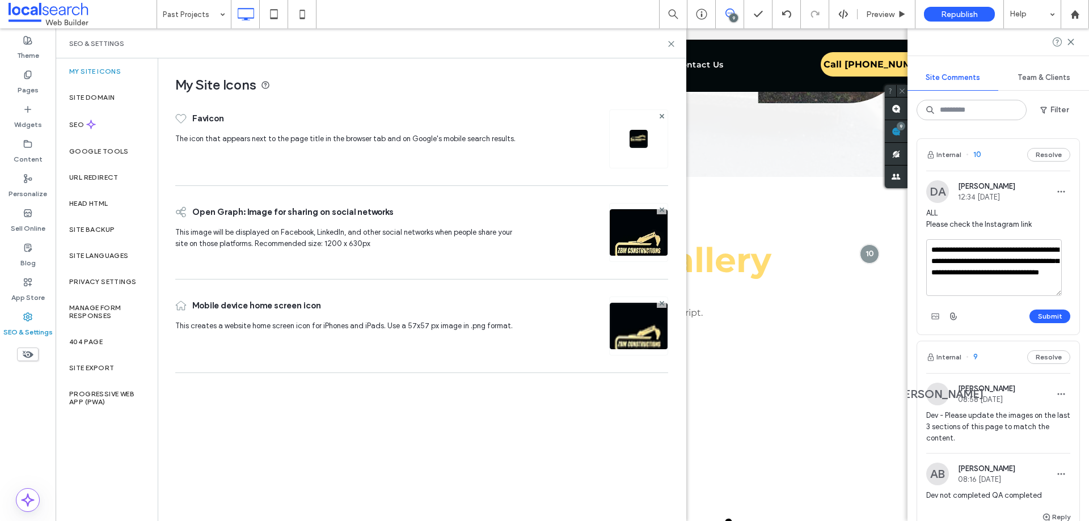
click at [187, 402] on div "My Site Icons Favicon The icon that appears next to the page title in the brows…" at bounding box center [421, 289] width 527 height 462
drag, startPoint x: 25, startPoint y: 416, endPoint x: 26, endPoint y: 424, distance: 7.5
click at [26, 416] on div "Theme Pages Widgets Content Personalize Sell Online Blog App Store SEO & Settin…" at bounding box center [28, 274] width 56 height 493
click at [22, 433] on div "Theme Pages Widgets Content Personalize Sell Online Blog App Store SEO & Settin…" at bounding box center [28, 274] width 56 height 493
click at [269, 436] on div "My Site Icons Favicon The icon that appears next to the page title in the brows…" at bounding box center [421, 289] width 527 height 462
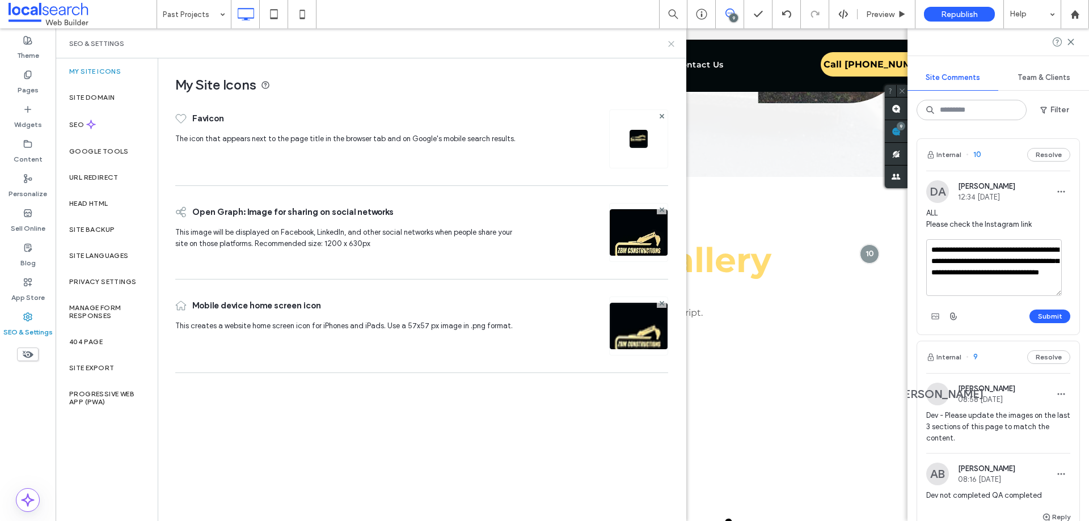
click at [672, 44] on use at bounding box center [671, 43] width 5 height 5
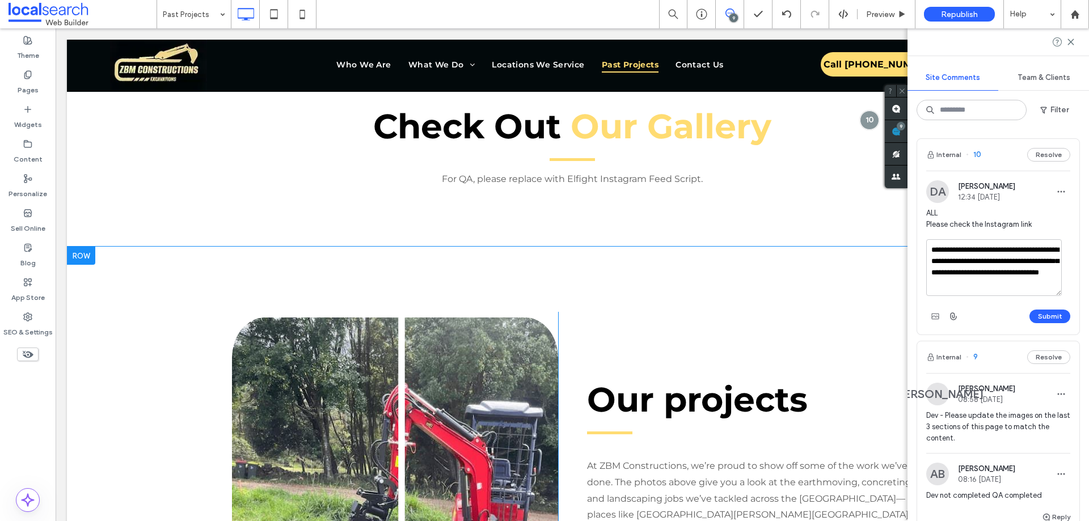
scroll to position [487, 0]
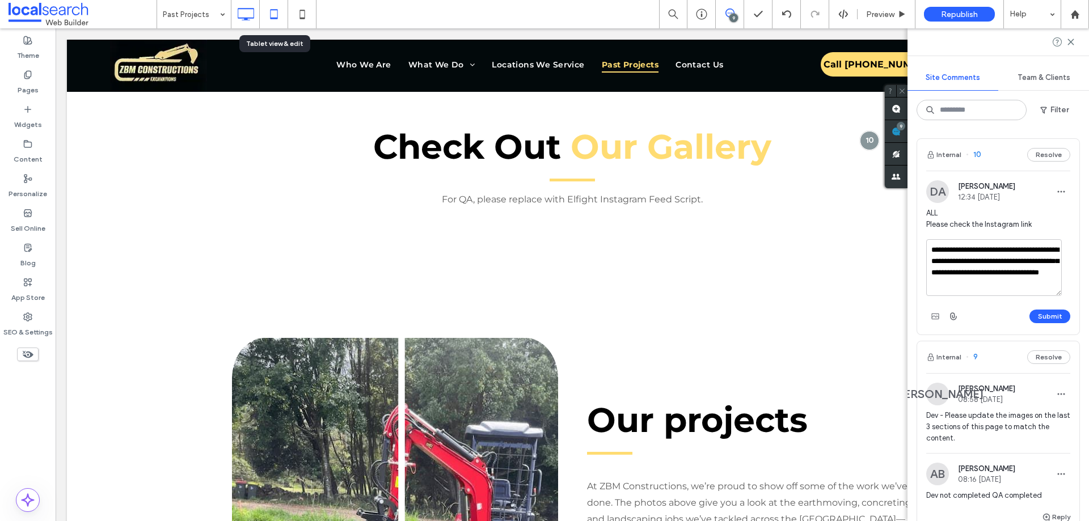
click at [278, 16] on icon at bounding box center [274, 14] width 23 height 23
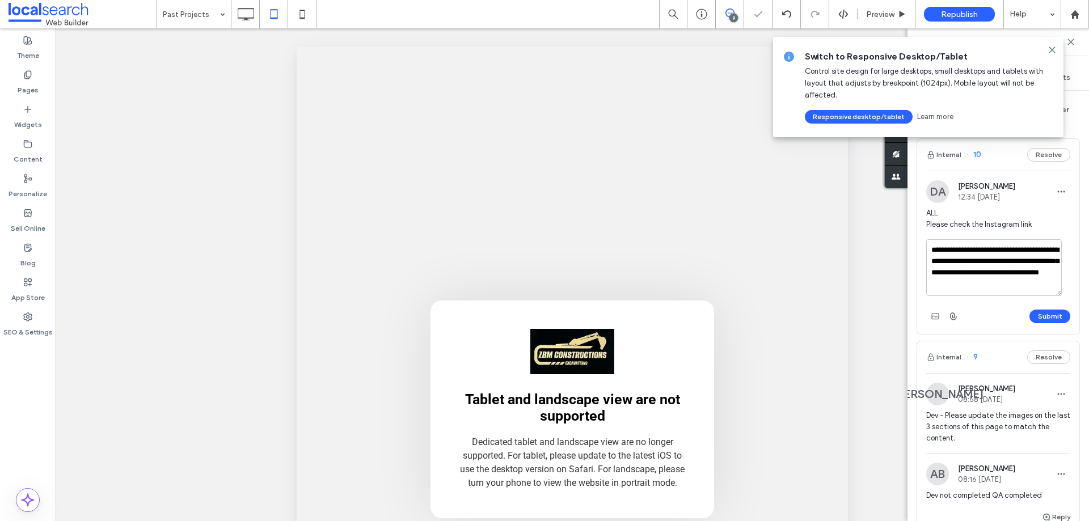
scroll to position [0, 0]
click at [1009, 266] on textarea "**********" at bounding box center [995, 267] width 136 height 57
click at [982, 266] on textarea "**********" at bounding box center [995, 267] width 136 height 57
click at [942, 251] on textarea "**********" at bounding box center [995, 267] width 136 height 57
paste textarea
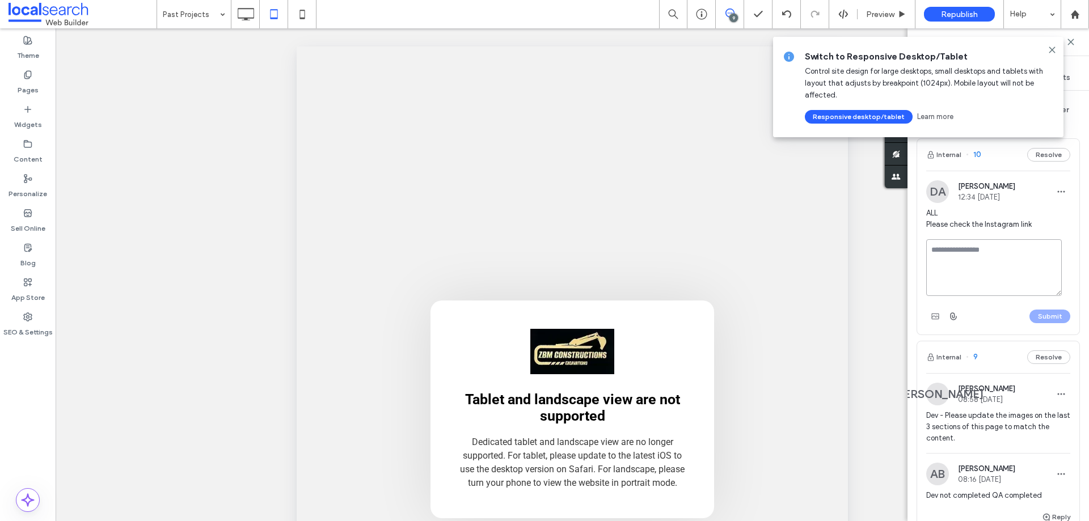
click at [979, 264] on textarea at bounding box center [995, 267] width 136 height 57
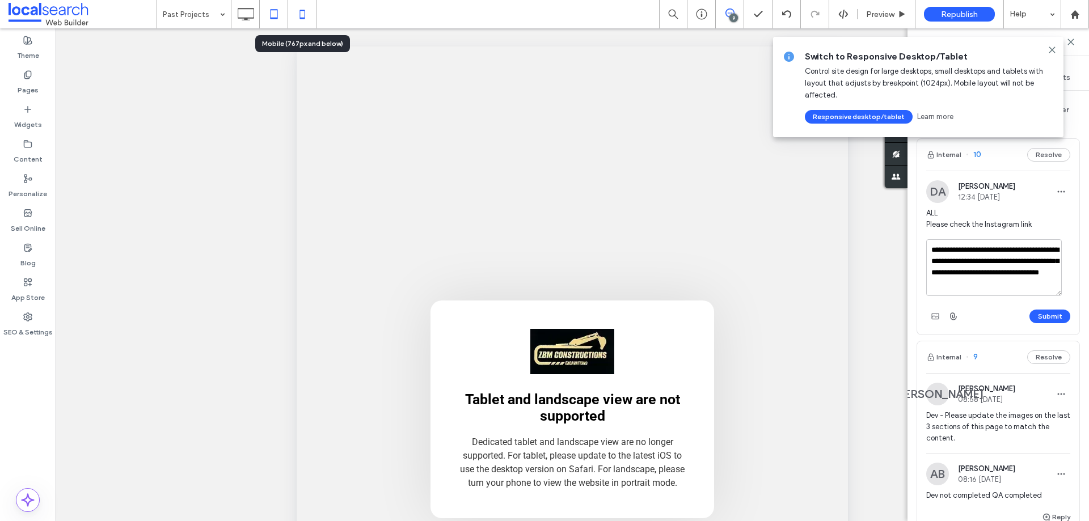
click at [306, 22] on icon at bounding box center [302, 14] width 23 height 23
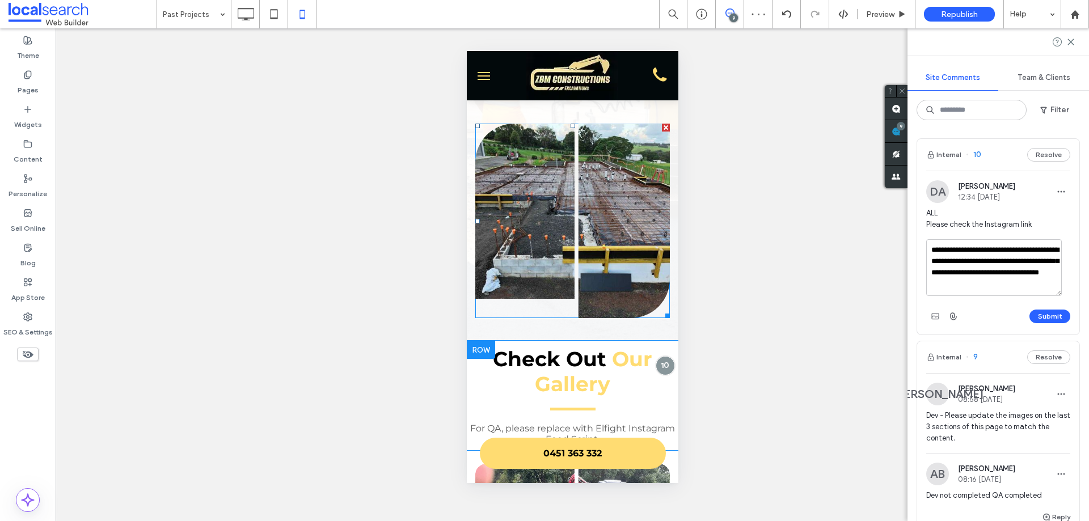
scroll to position [284, 0]
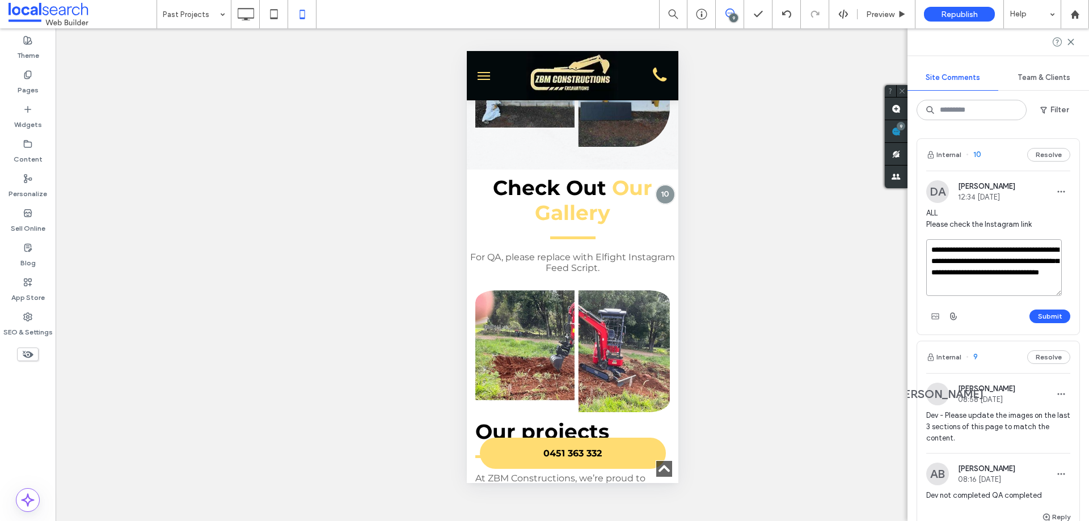
click at [970, 255] on textarea "**********" at bounding box center [995, 267] width 136 height 57
drag, startPoint x: 968, startPoint y: 249, endPoint x: 1053, endPoint y: 287, distance: 92.7
click at [1053, 287] on textarea "**********" at bounding box center [995, 267] width 136 height 57
drag, startPoint x: 984, startPoint y: 258, endPoint x: 1034, endPoint y: 289, distance: 58.9
click at [1034, 289] on textarea "**********" at bounding box center [995, 267] width 136 height 57
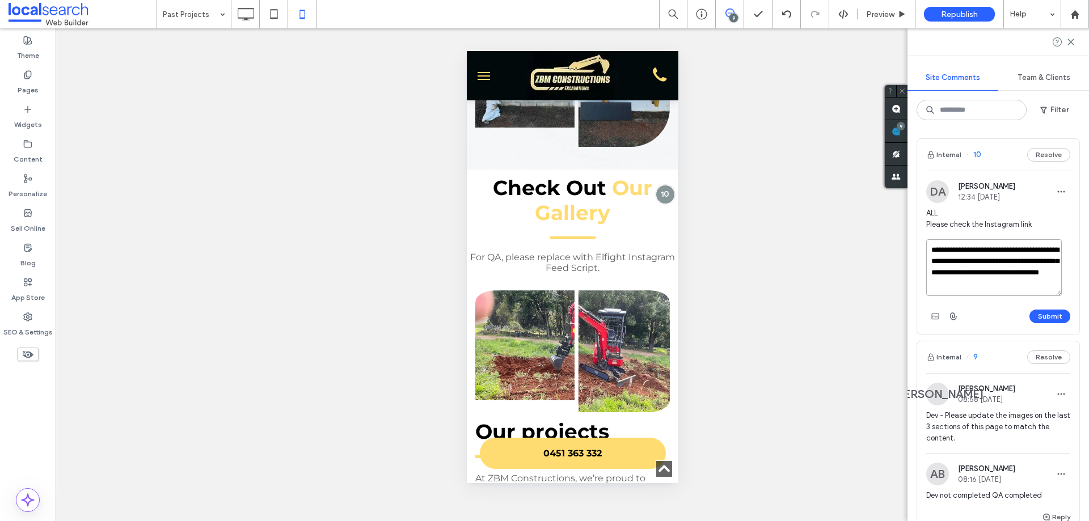
paste textarea
drag, startPoint x: 986, startPoint y: 265, endPoint x: 981, endPoint y: 260, distance: 7.6
click at [986, 265] on textarea "**********" at bounding box center [995, 267] width 136 height 57
drag, startPoint x: 966, startPoint y: 249, endPoint x: 1046, endPoint y: 284, distance: 86.7
click at [1046, 284] on textarea "**********" at bounding box center [995, 267] width 136 height 57
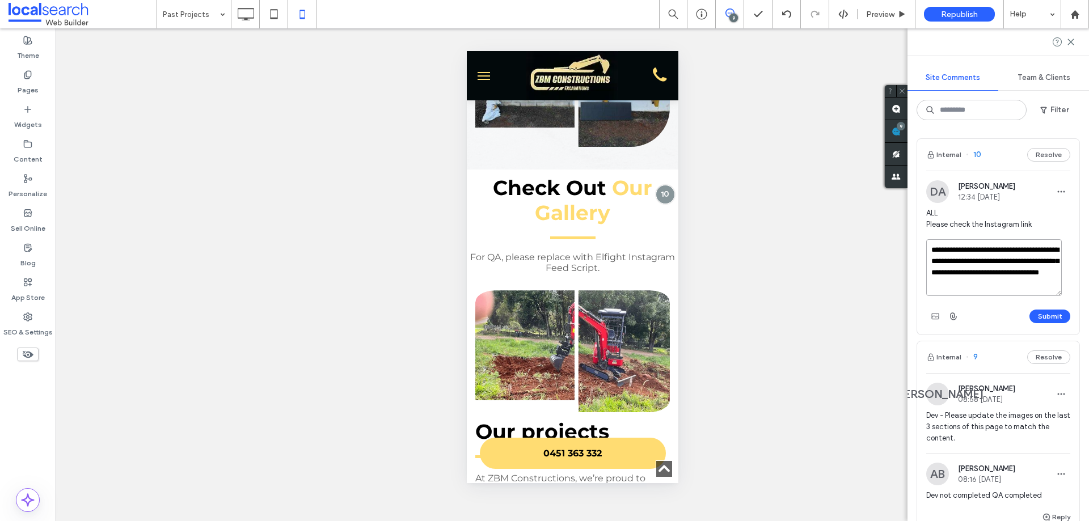
paste textarea "*"
type textarea "**********"
click at [1038, 315] on button "Submit" at bounding box center [1050, 317] width 41 height 14
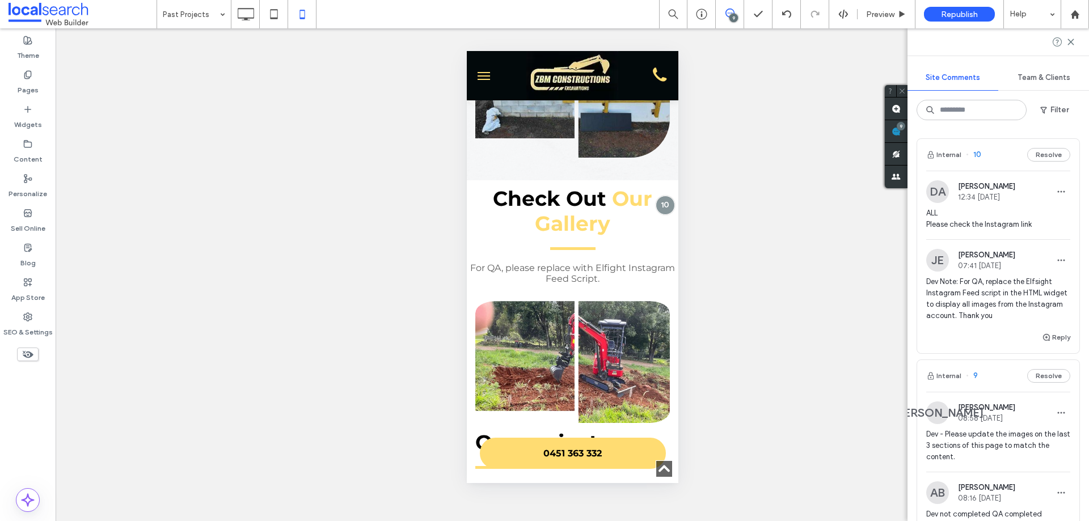
scroll to position [0, 0]
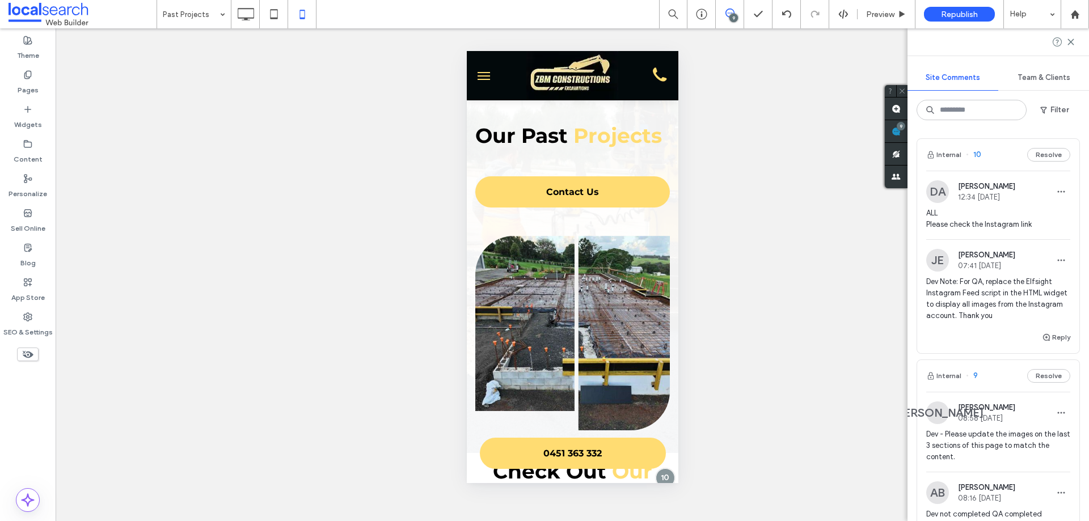
click at [21, 417] on div "Theme Pages Widgets Content Personalize Sell Online Blog App Store SEO & Settin…" at bounding box center [28, 274] width 56 height 493
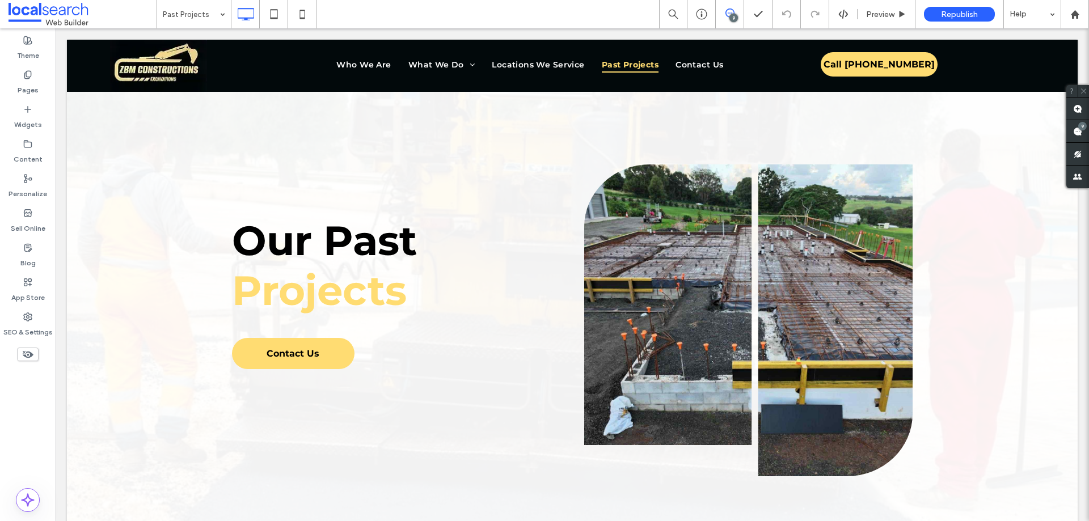
click at [25, 419] on div "Theme Pages Widgets Content Personalize Sell Online Blog App Store SEO & Settin…" at bounding box center [28, 274] width 56 height 493
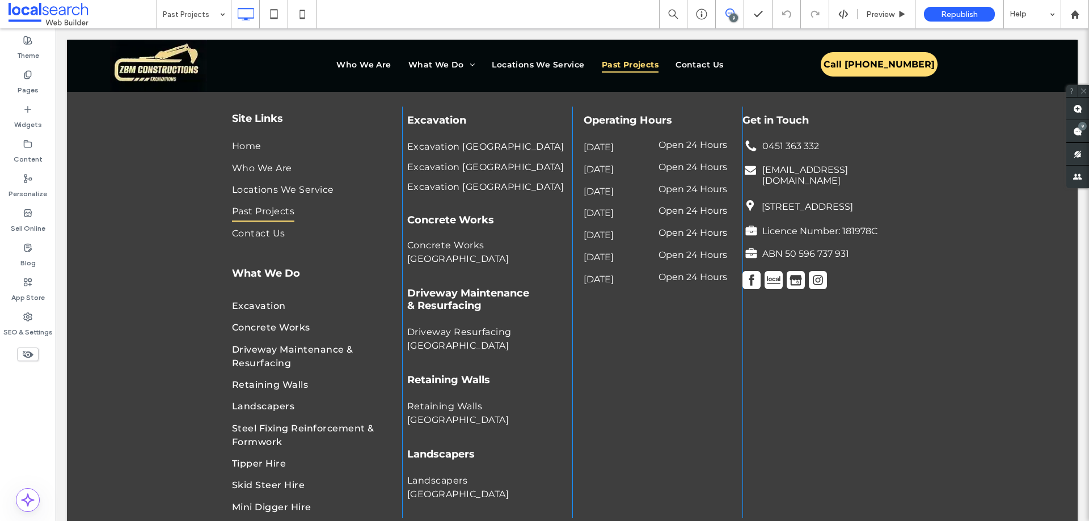
scroll to position [1291, 0]
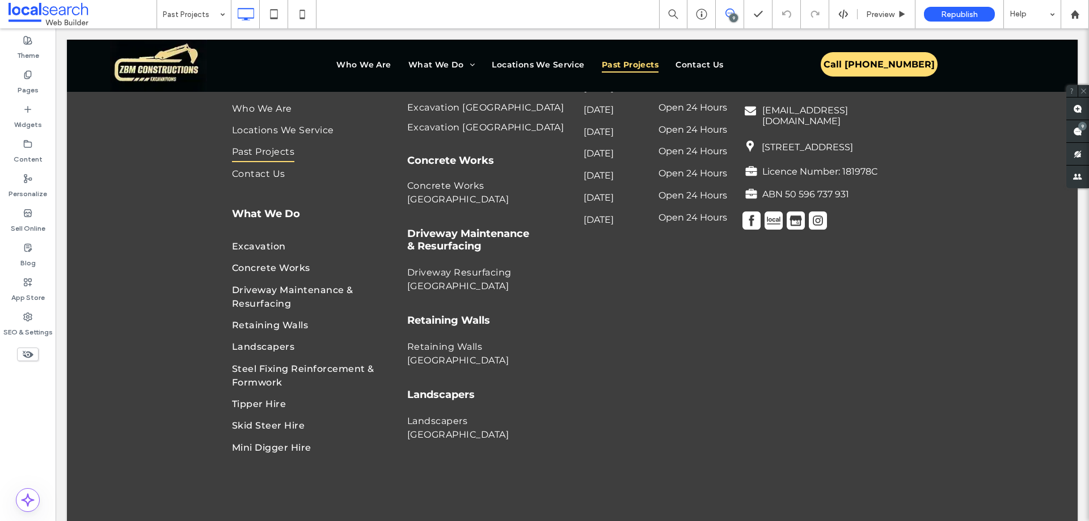
drag, startPoint x: 38, startPoint y: 390, endPoint x: 50, endPoint y: 386, distance: 12.8
click at [38, 391] on div "Theme Pages Widgets Content Personalize Sell Online Blog App Store SEO & Settin…" at bounding box center [28, 274] width 56 height 493
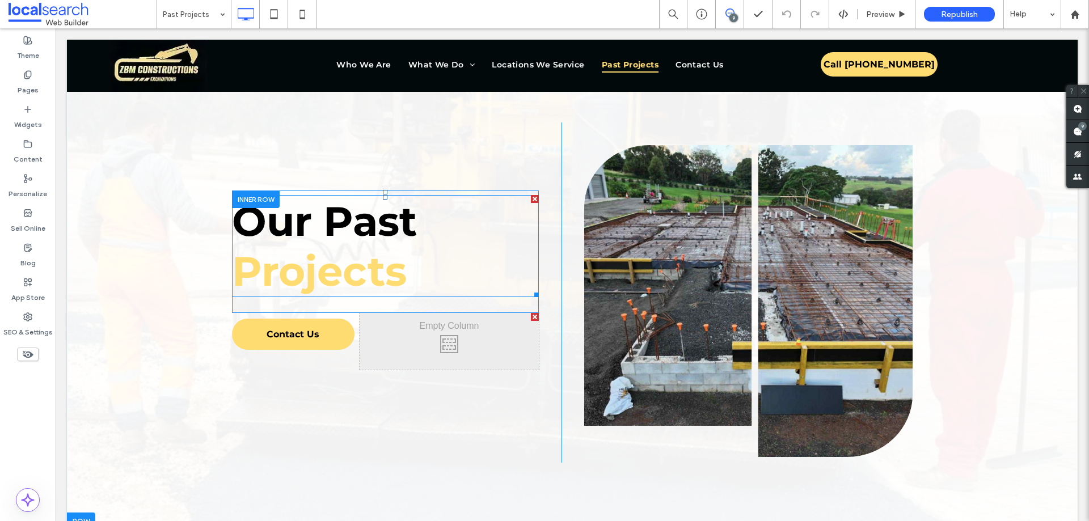
scroll to position [0, 0]
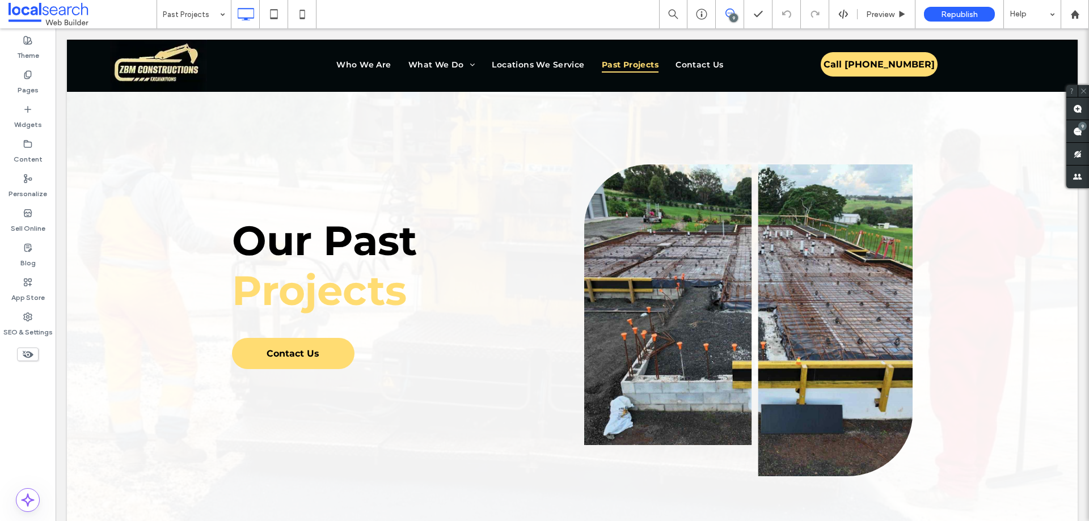
click at [27, 420] on div "Theme Pages Widgets Content Personalize Sell Online Blog App Store SEO & Settin…" at bounding box center [28, 274] width 56 height 493
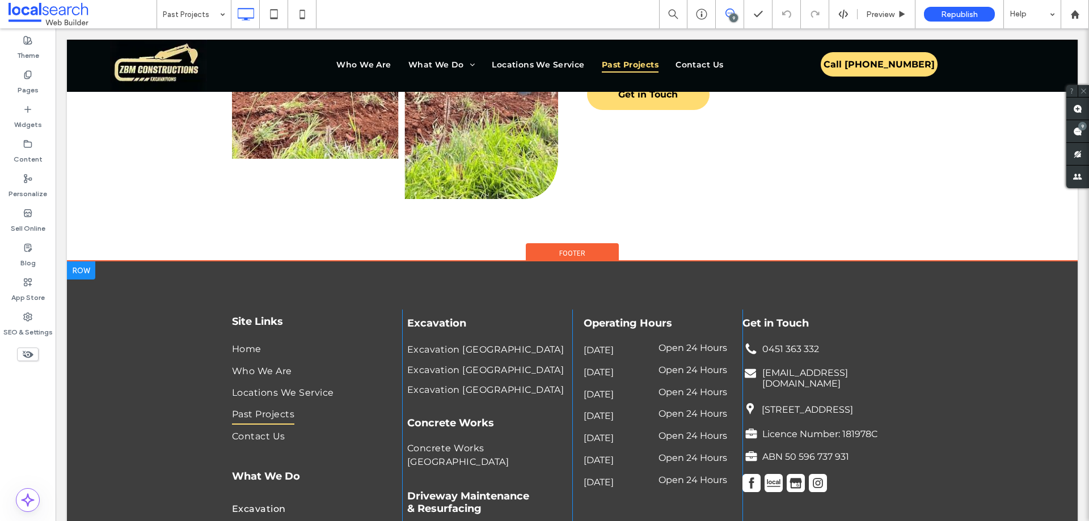
scroll to position [1192, 0]
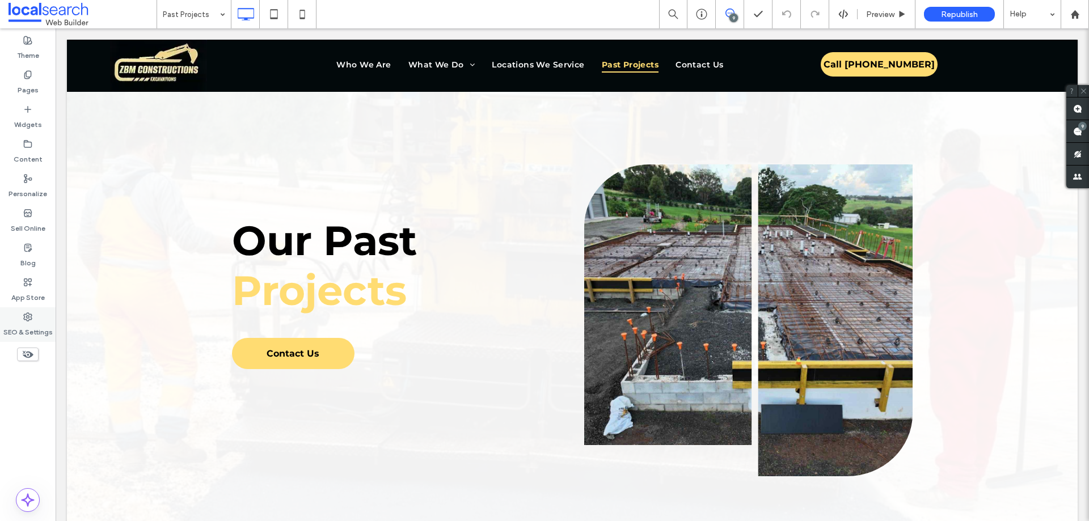
click at [3, 319] on div "SEO & Settings" at bounding box center [28, 325] width 56 height 35
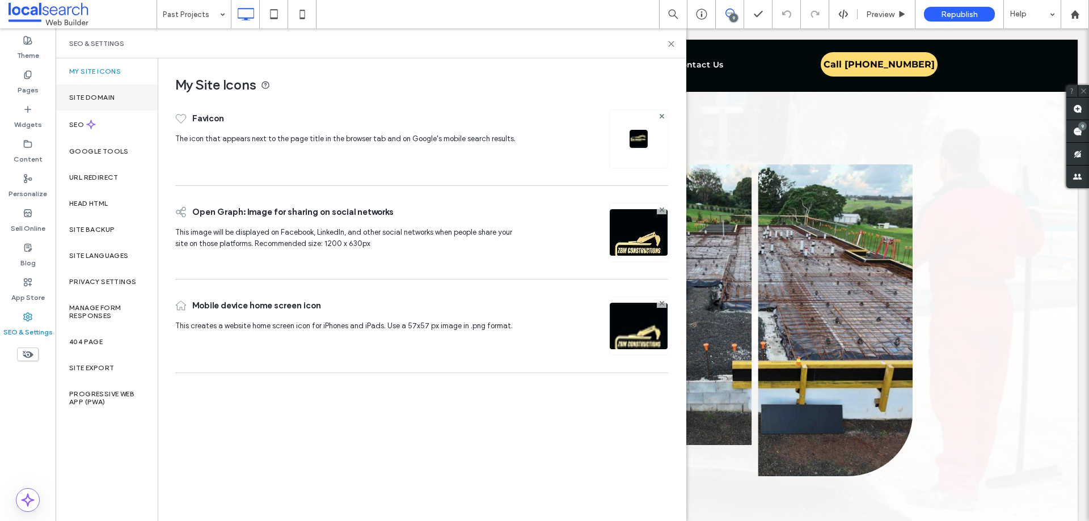
click at [116, 91] on div "Site Domain" at bounding box center [107, 98] width 102 height 26
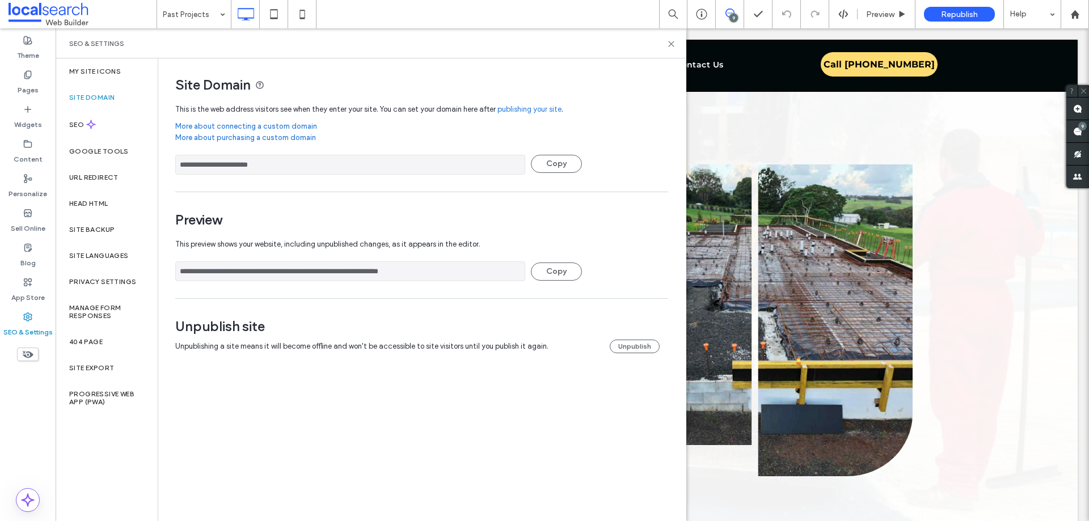
click at [346, 270] on input "**********" at bounding box center [350, 272] width 350 height 20
click at [124, 231] on div "Site Backup" at bounding box center [107, 230] width 102 height 26
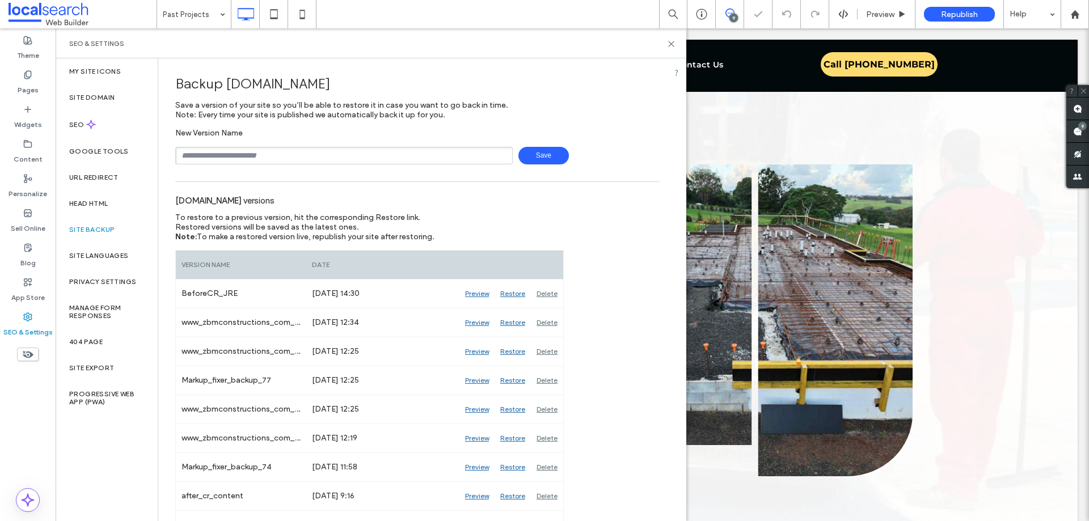
click at [268, 153] on input "text" at bounding box center [344, 156] width 338 height 18
type input "**********"
click at [531, 153] on span "Save" at bounding box center [544, 156] width 51 height 18
